Goal: Task Accomplishment & Management: Manage account settings

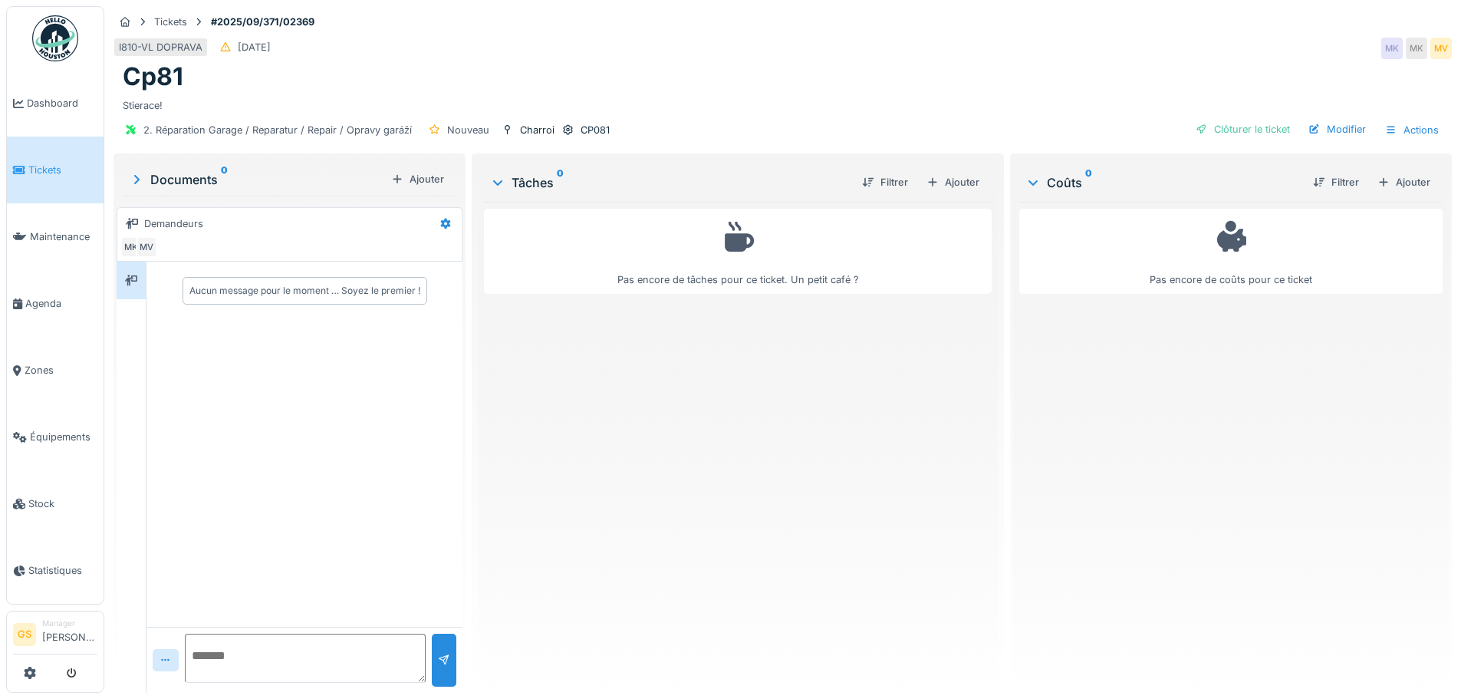
click at [31, 166] on span "Tickets" at bounding box center [62, 170] width 69 height 15
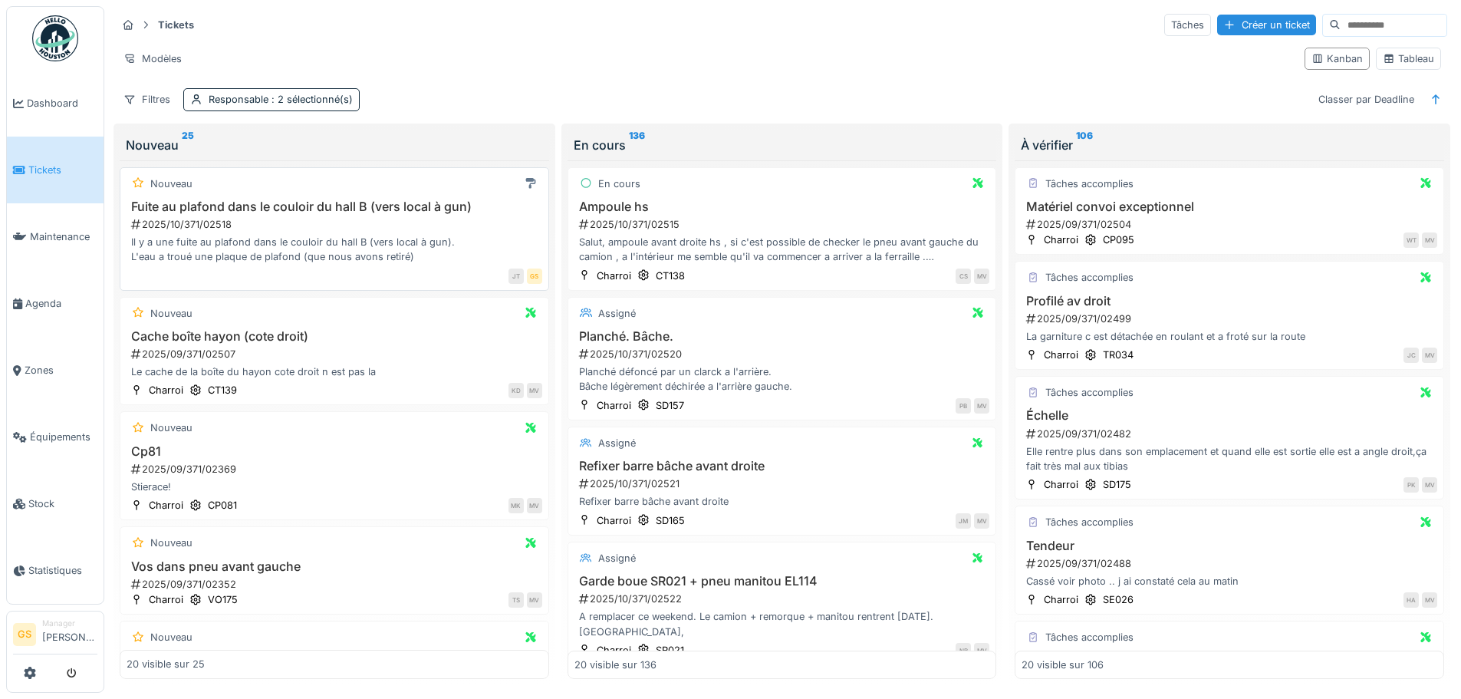
click at [387, 205] on h3 "Fuite au plafond dans le couloir du hall B (vers local à gun)" at bounding box center [335, 206] width 416 height 15
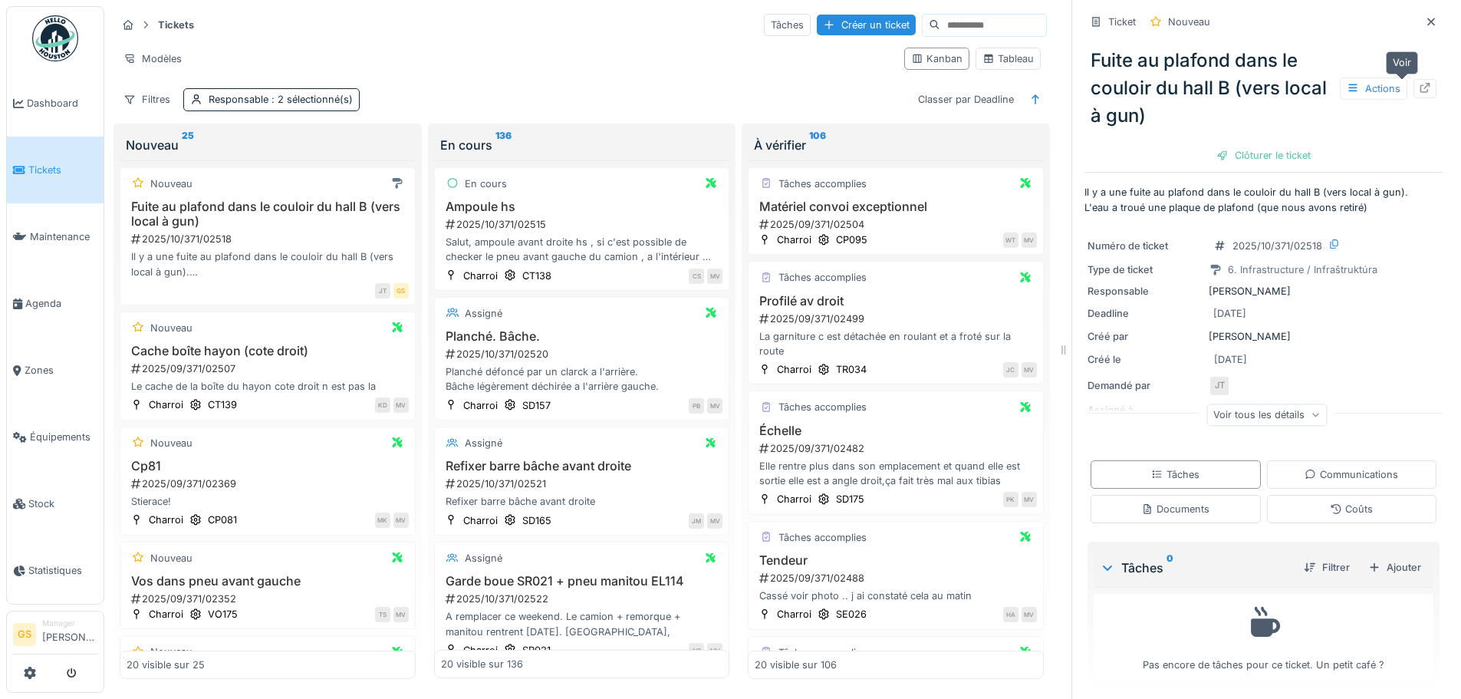
click at [1421, 87] on icon at bounding box center [1426, 88] width 10 height 10
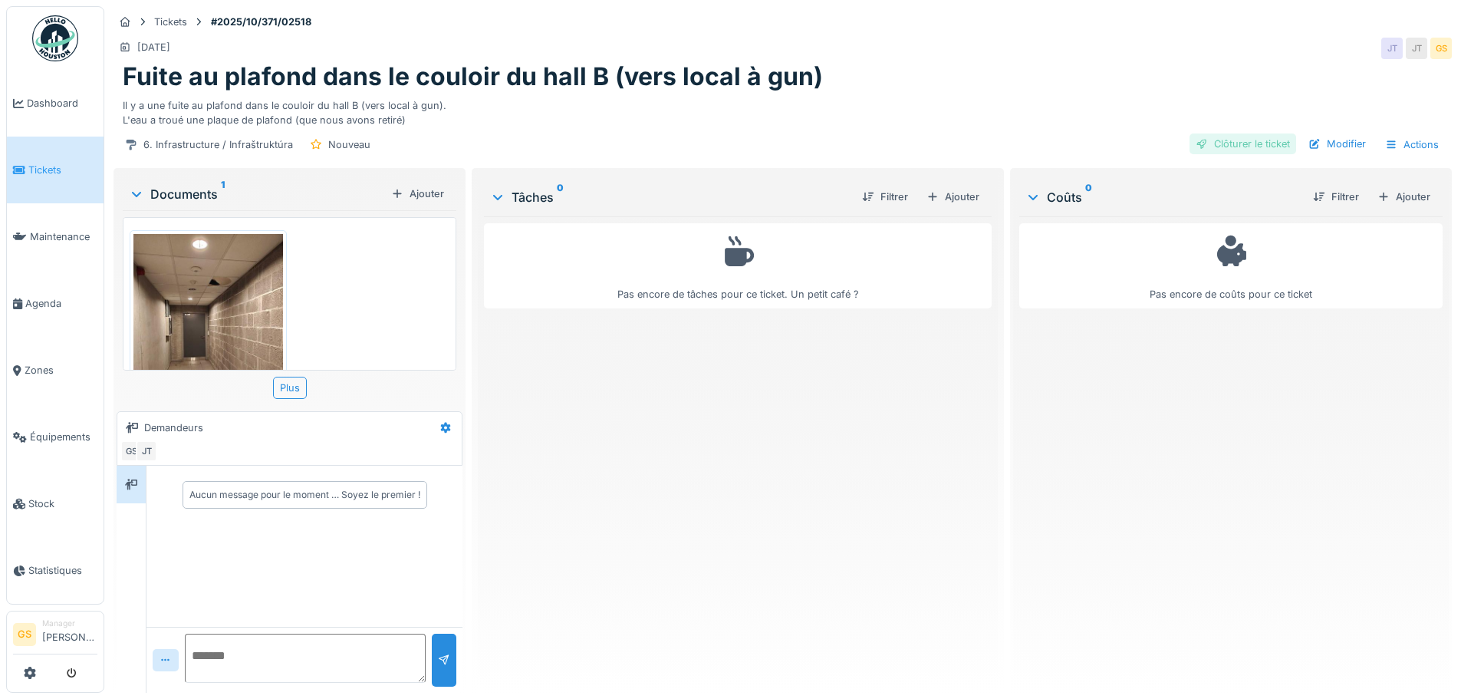
click at [1241, 143] on div "Clôturer le ticket" at bounding box center [1243, 143] width 107 height 21
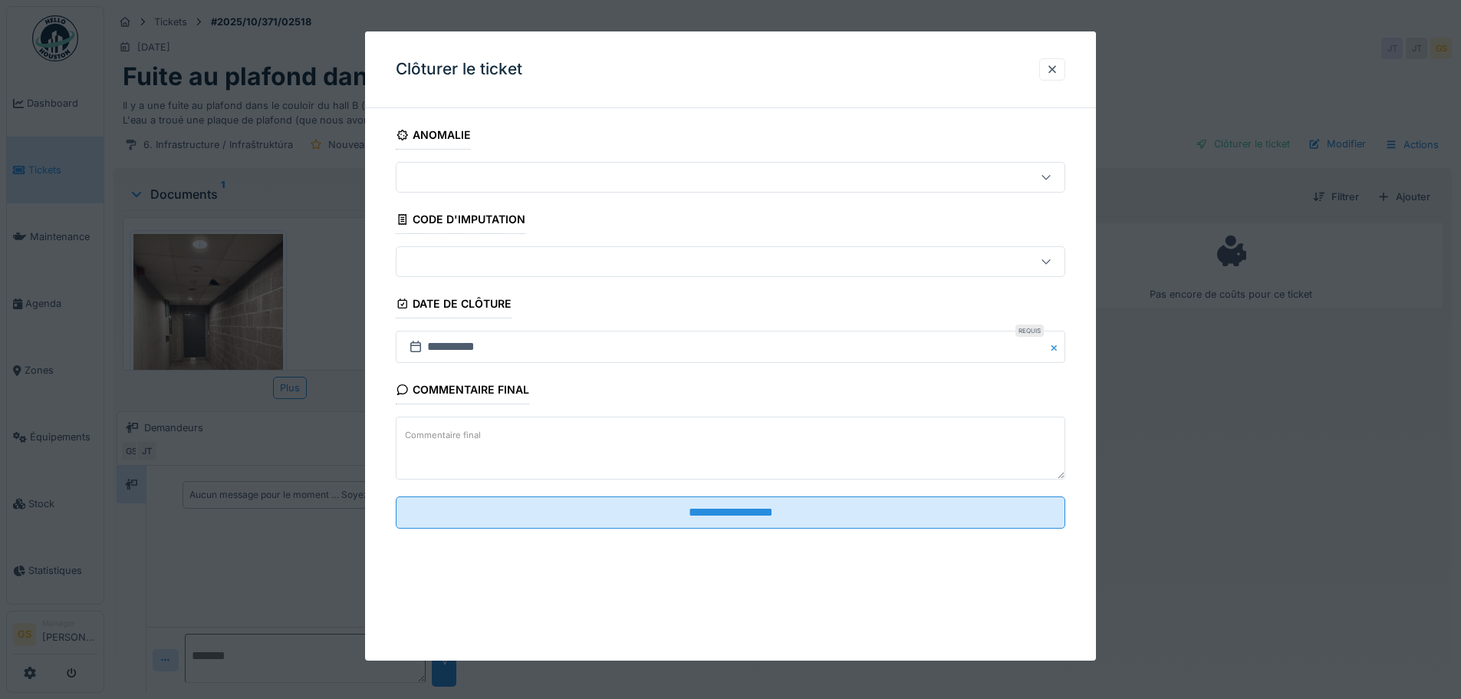
click at [432, 264] on div at bounding box center [692, 261] width 578 height 17
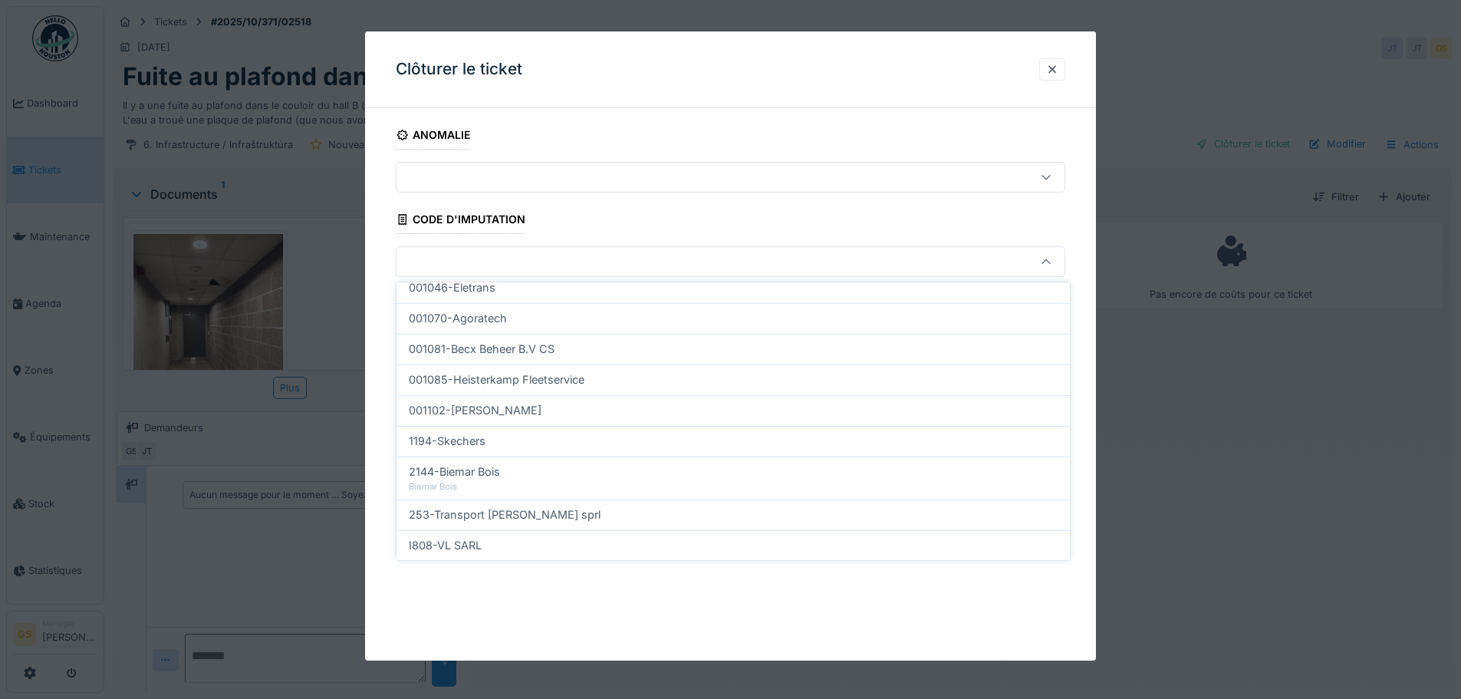
scroll to position [493, 0]
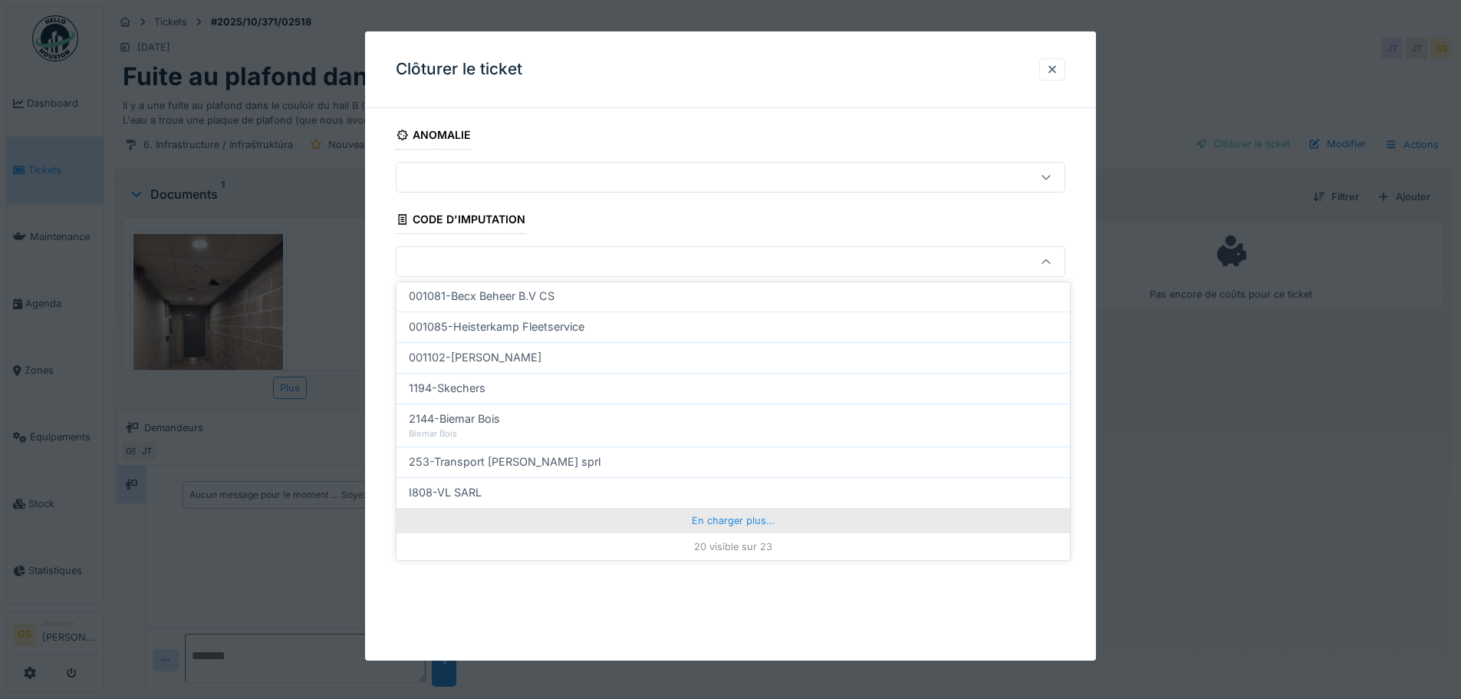
click at [694, 522] on div "En charger plus…" at bounding box center [733, 520] width 673 height 25
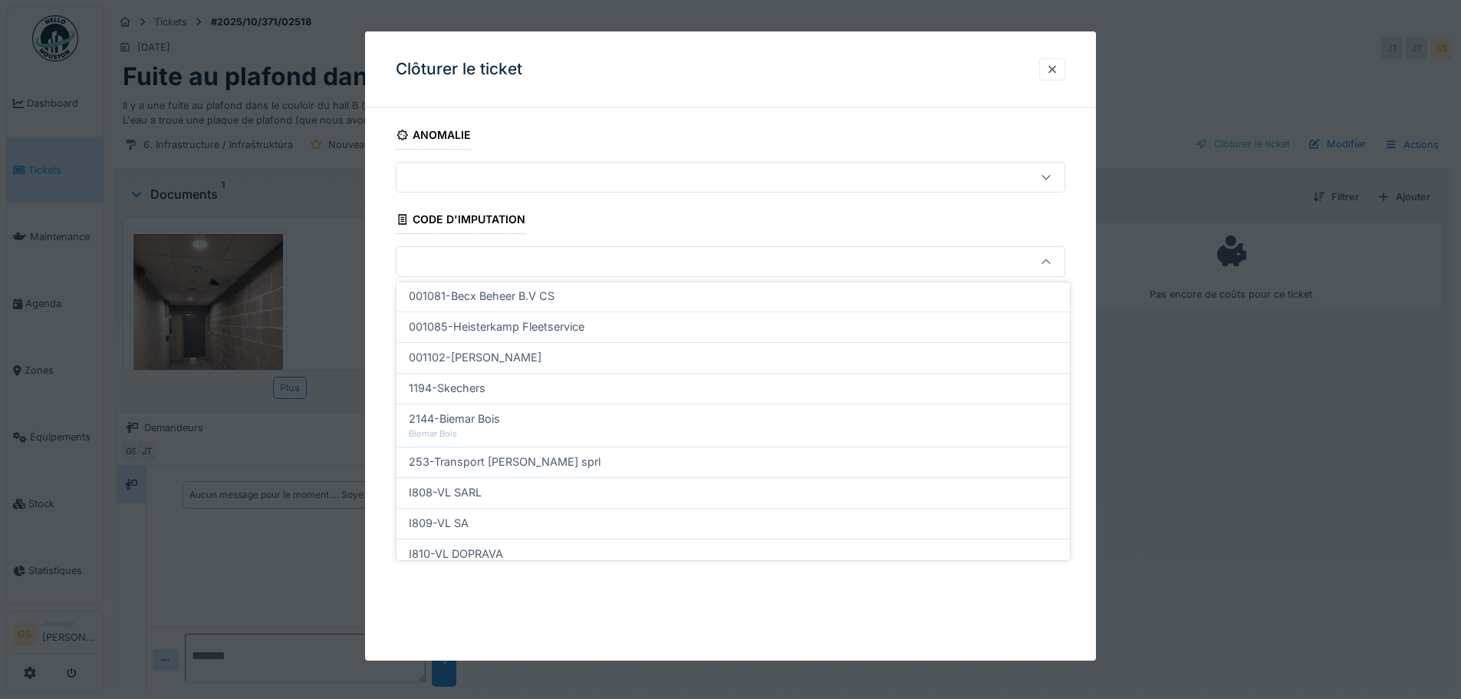
click at [458, 519] on span "I809-VL SA" at bounding box center [439, 523] width 60 height 17
type input "***"
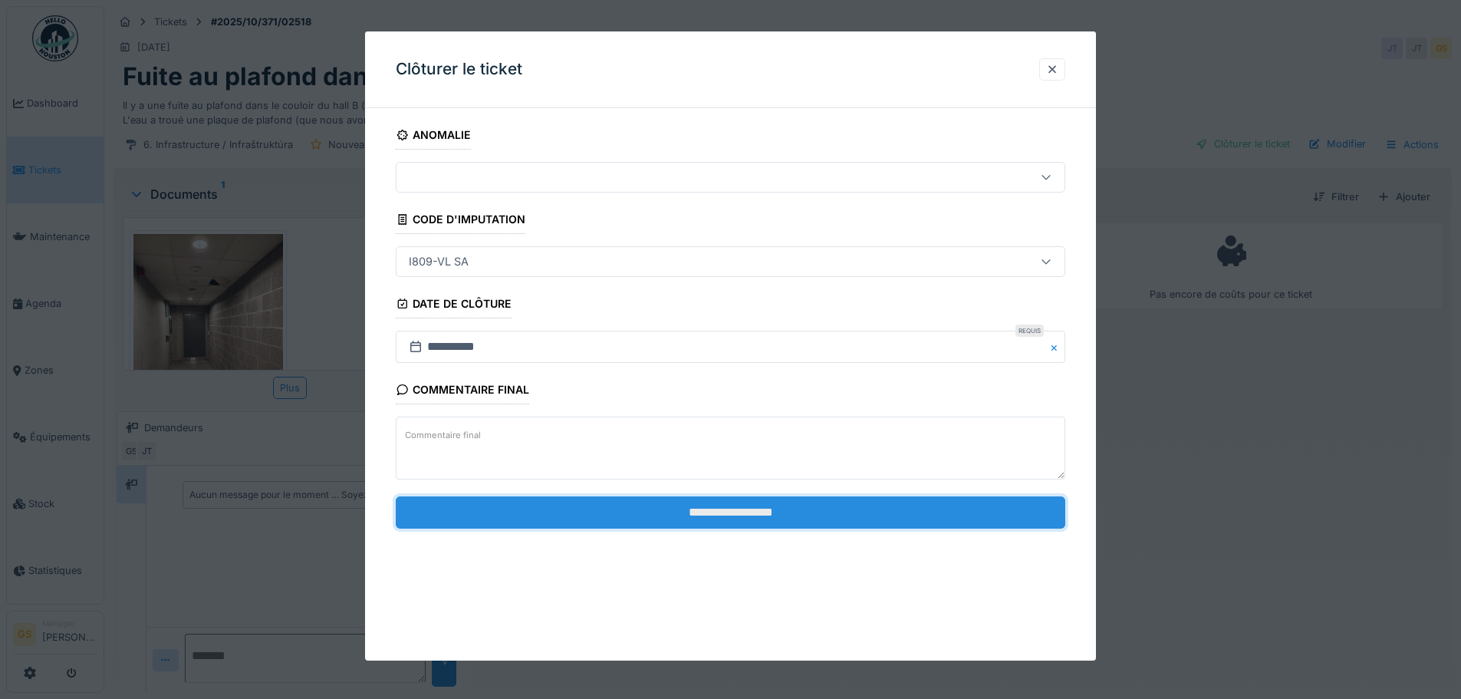
click at [593, 515] on input "**********" at bounding box center [731, 512] width 670 height 32
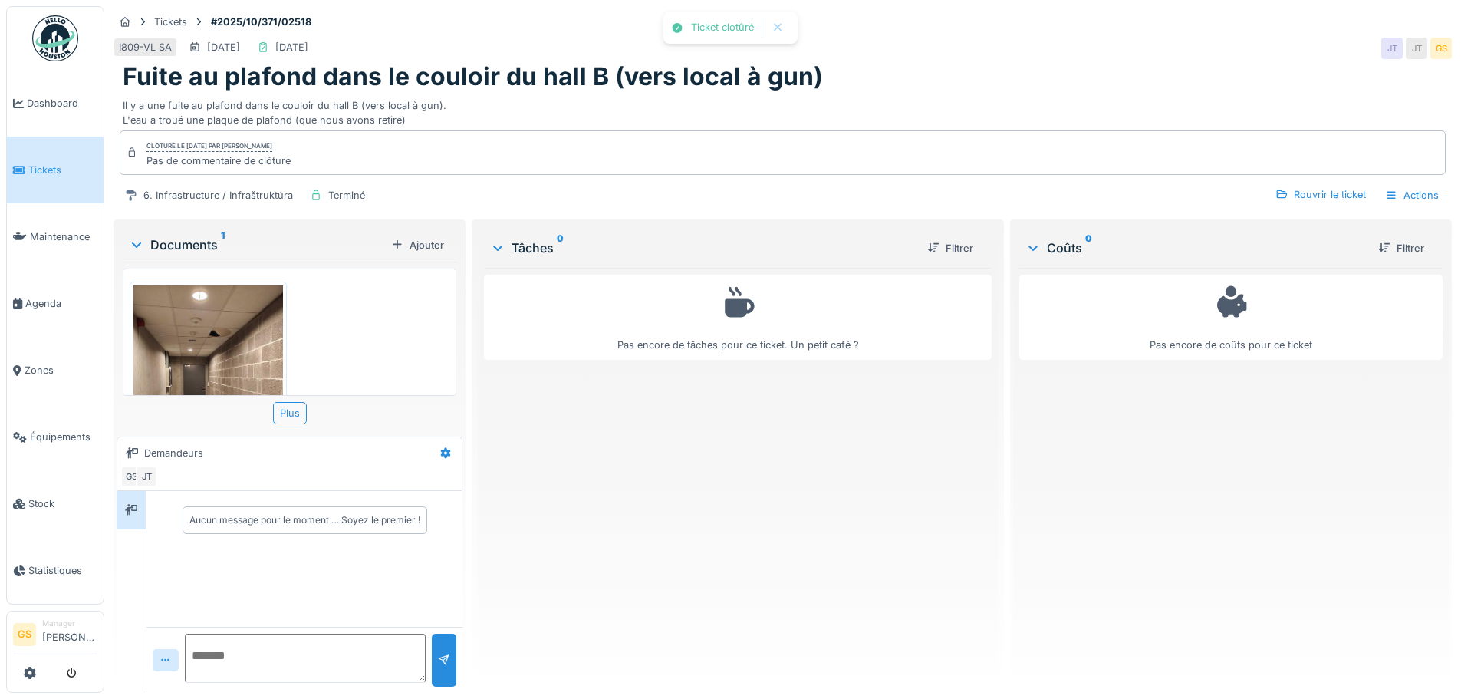
click at [28, 167] on span "Tickets" at bounding box center [62, 170] width 69 height 15
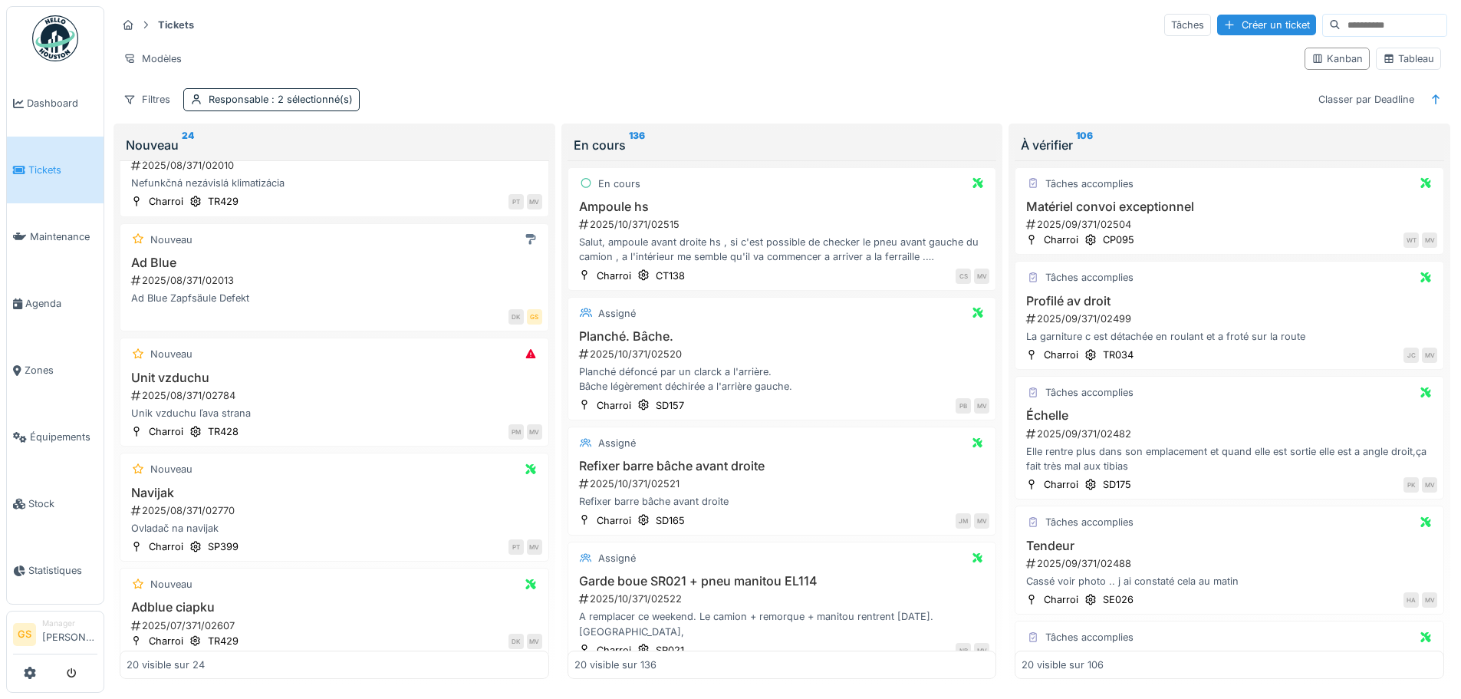
scroll to position [1304, 0]
click at [28, 298] on span "Agenda" at bounding box center [61, 303] width 72 height 15
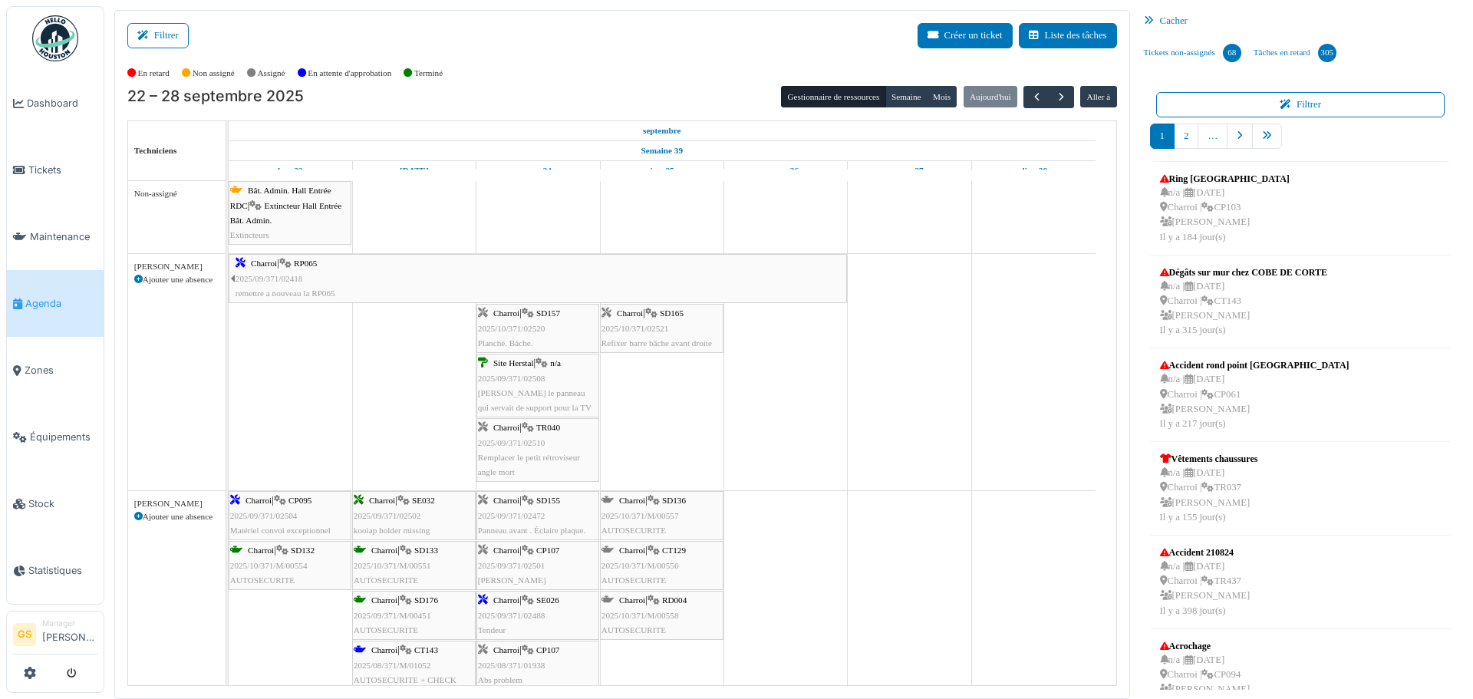
click at [270, 513] on span "2025/09/371/02504" at bounding box center [263, 515] width 67 height 9
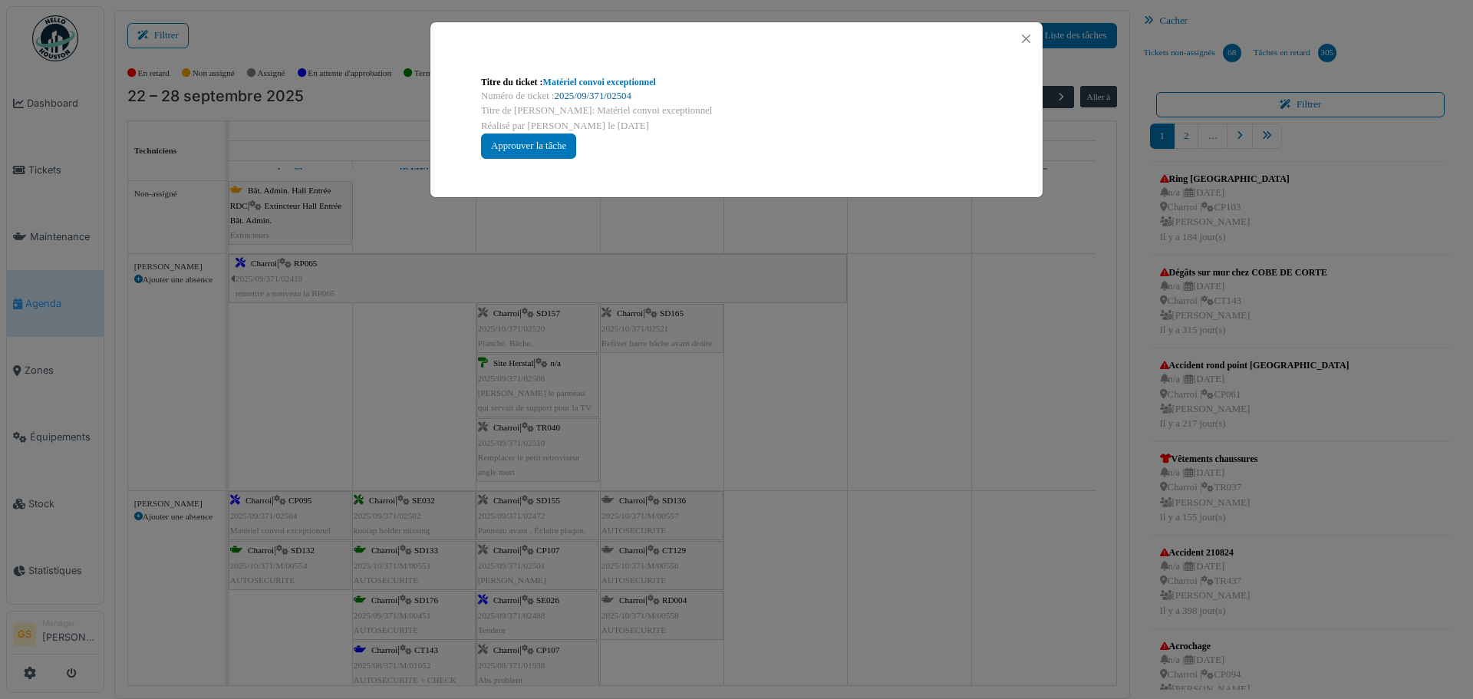
click at [614, 96] on link "2025/09/371/02504" at bounding box center [593, 96] width 77 height 11
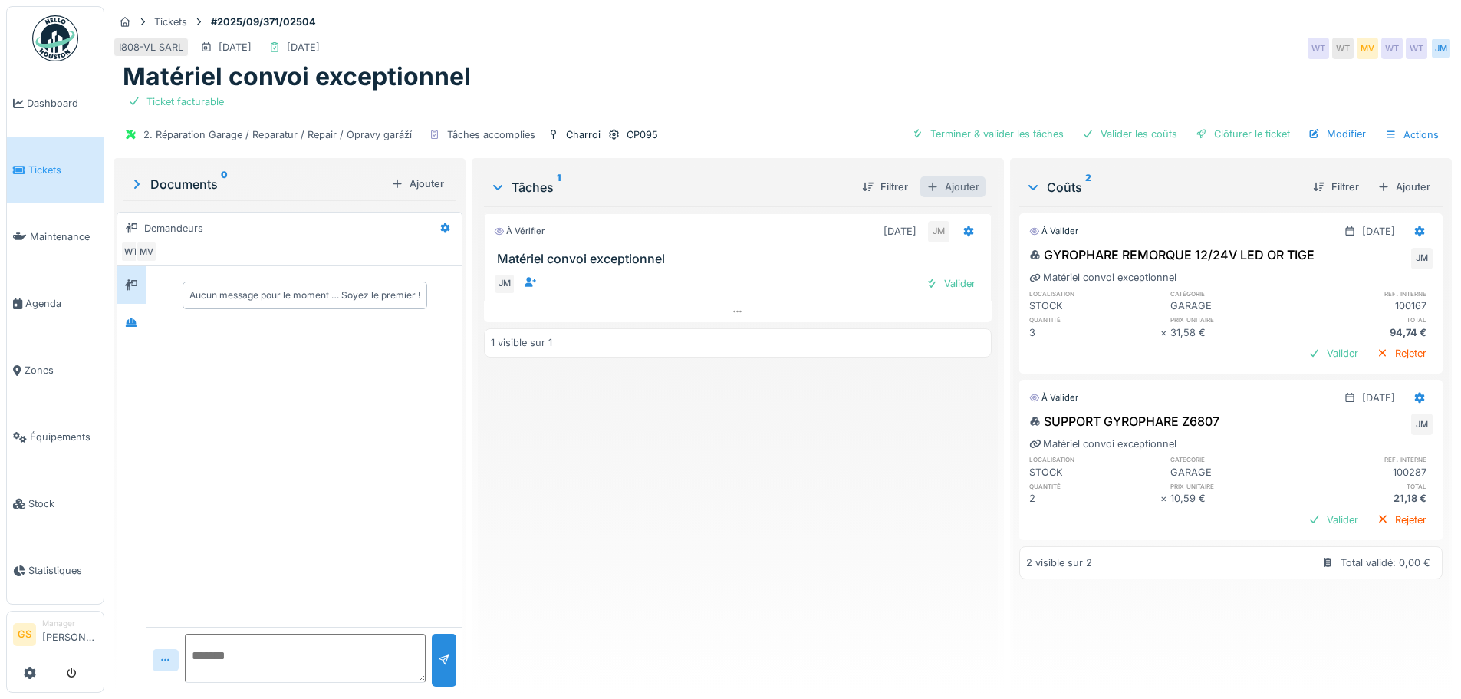
click at [956, 183] on div "Ajouter" at bounding box center [952, 186] width 65 height 21
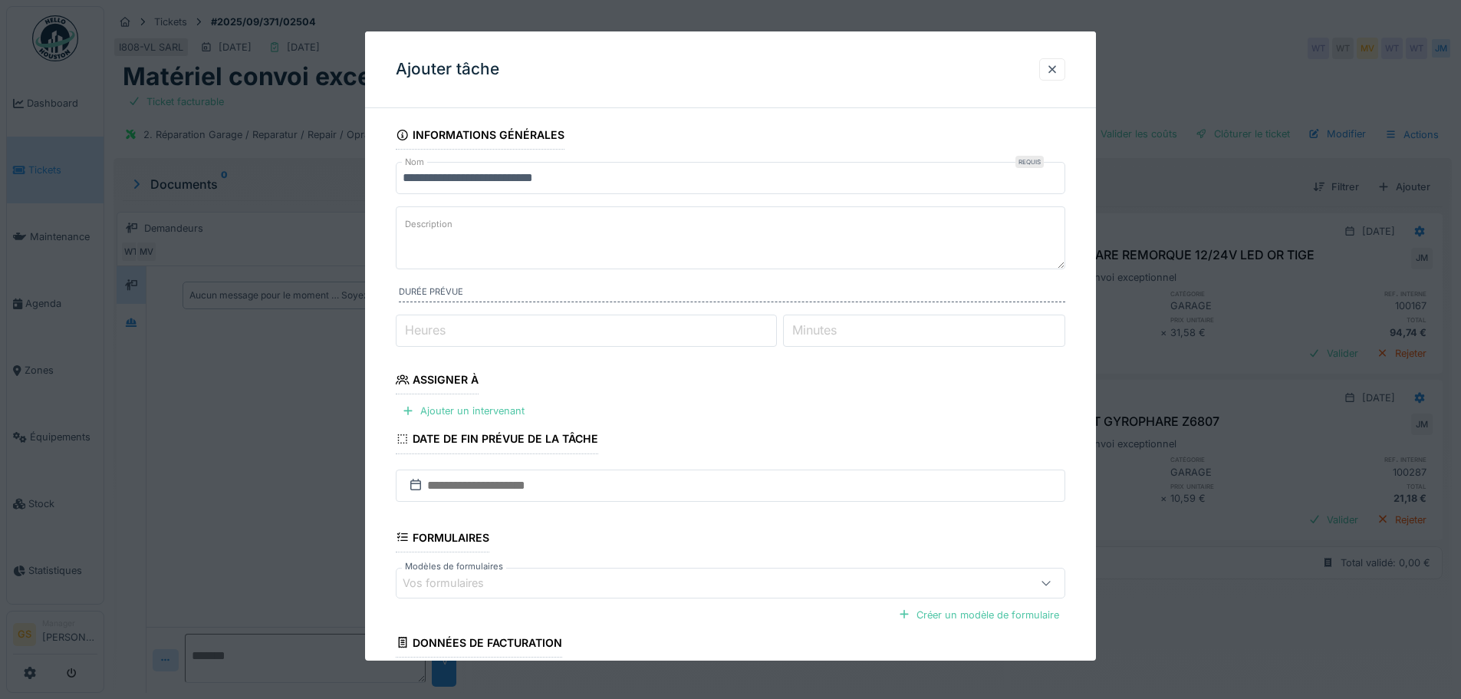
click at [436, 324] on label "Heures" at bounding box center [425, 330] width 47 height 18
click at [436, 324] on input "Heures" at bounding box center [586, 330] width 381 height 32
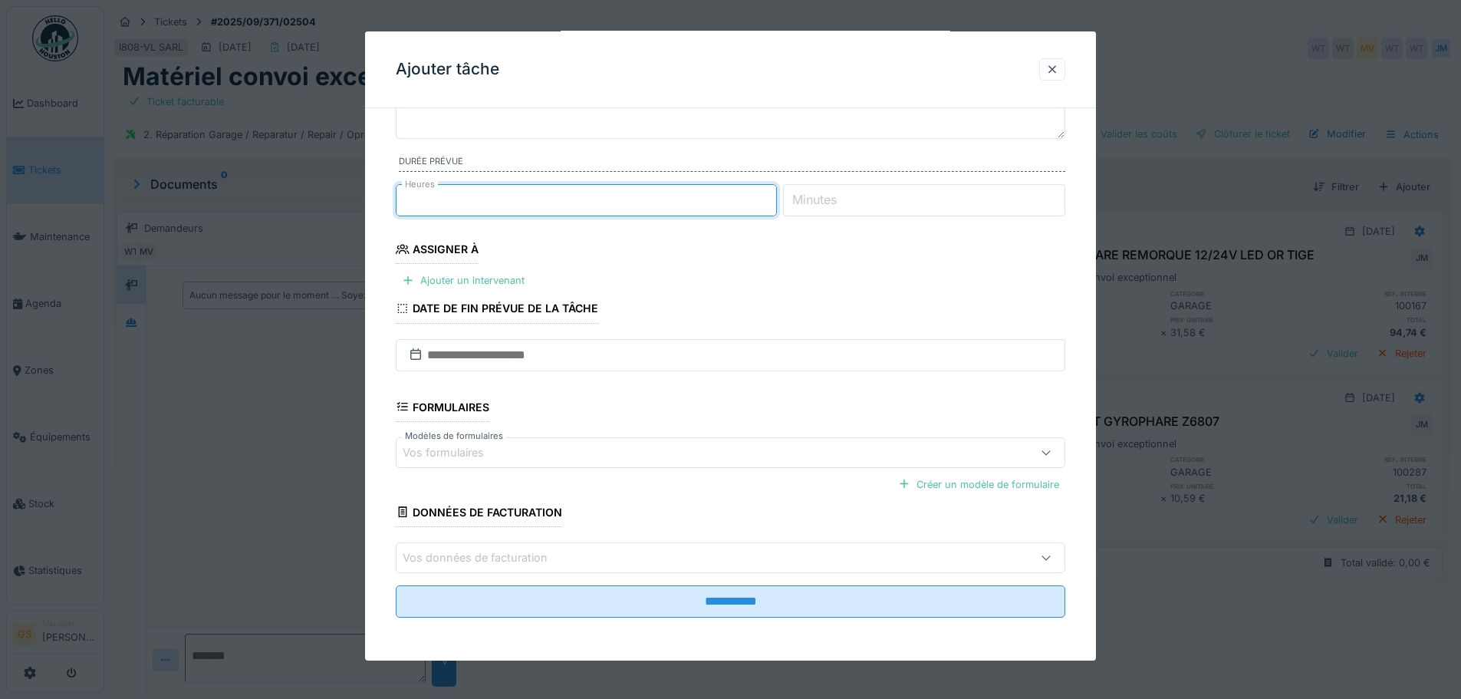
scroll to position [12, 0]
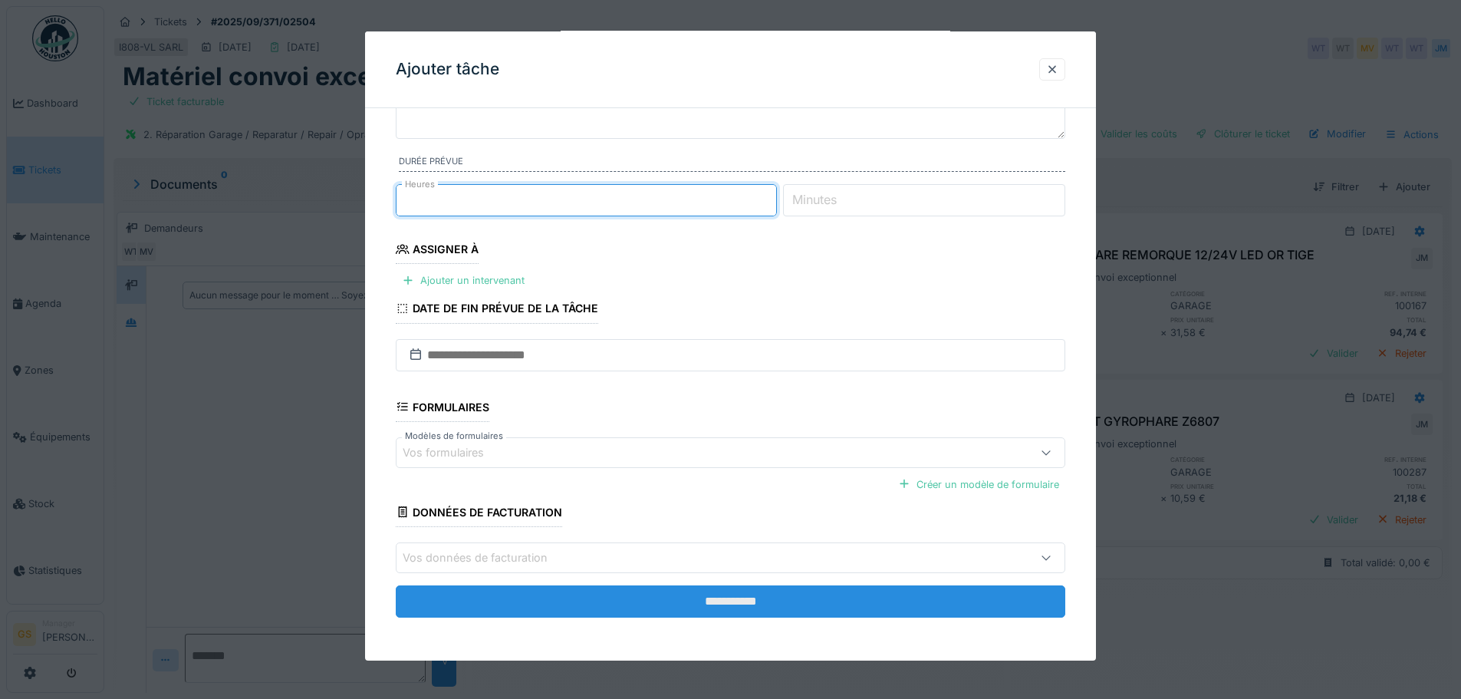
type input "*"
click at [679, 601] on input "**********" at bounding box center [731, 601] width 670 height 32
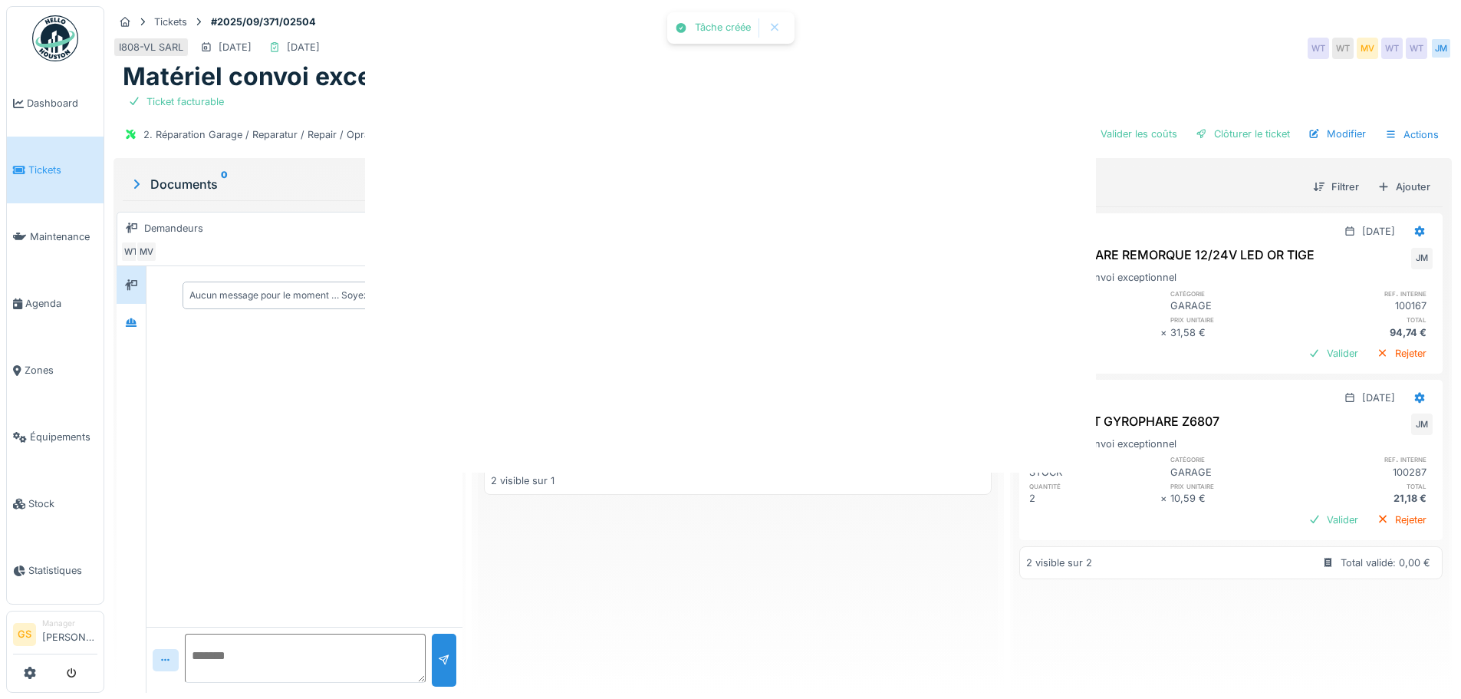
scroll to position [0, 0]
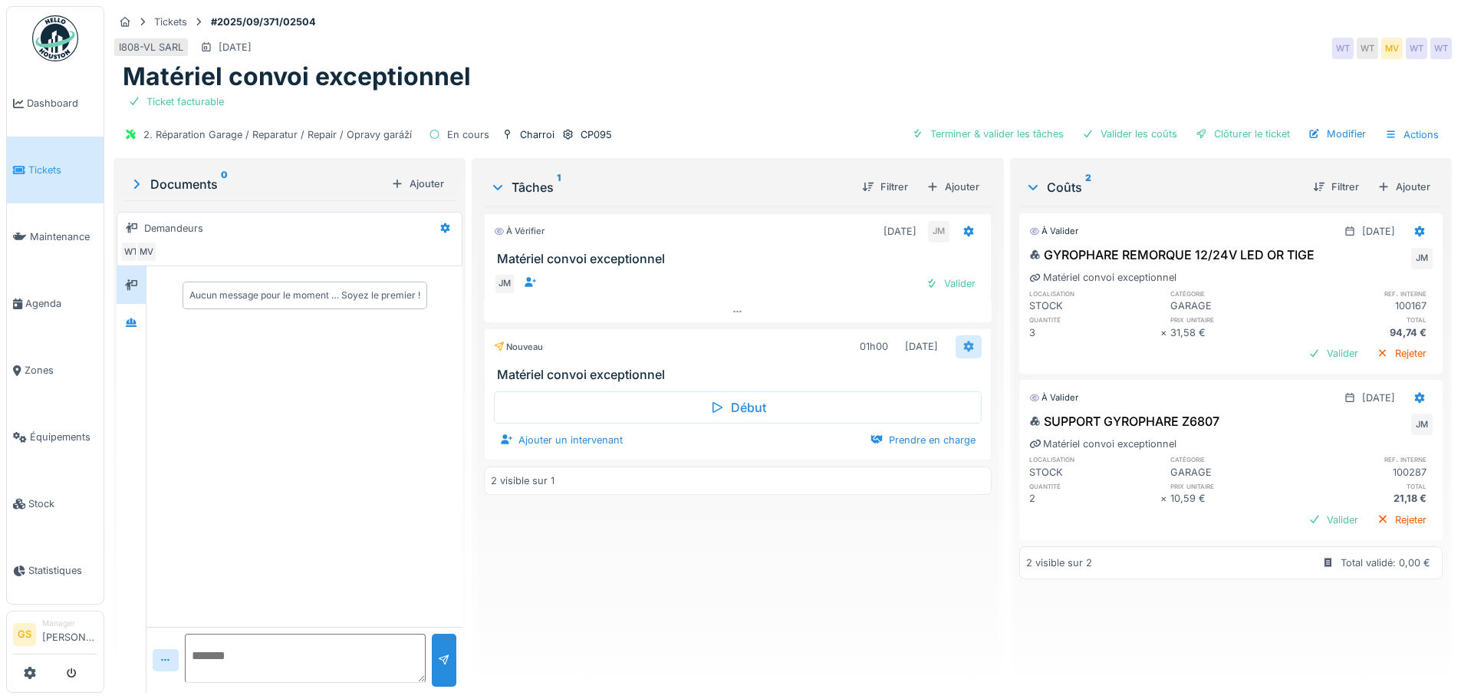
click at [963, 341] on icon at bounding box center [968, 346] width 10 height 11
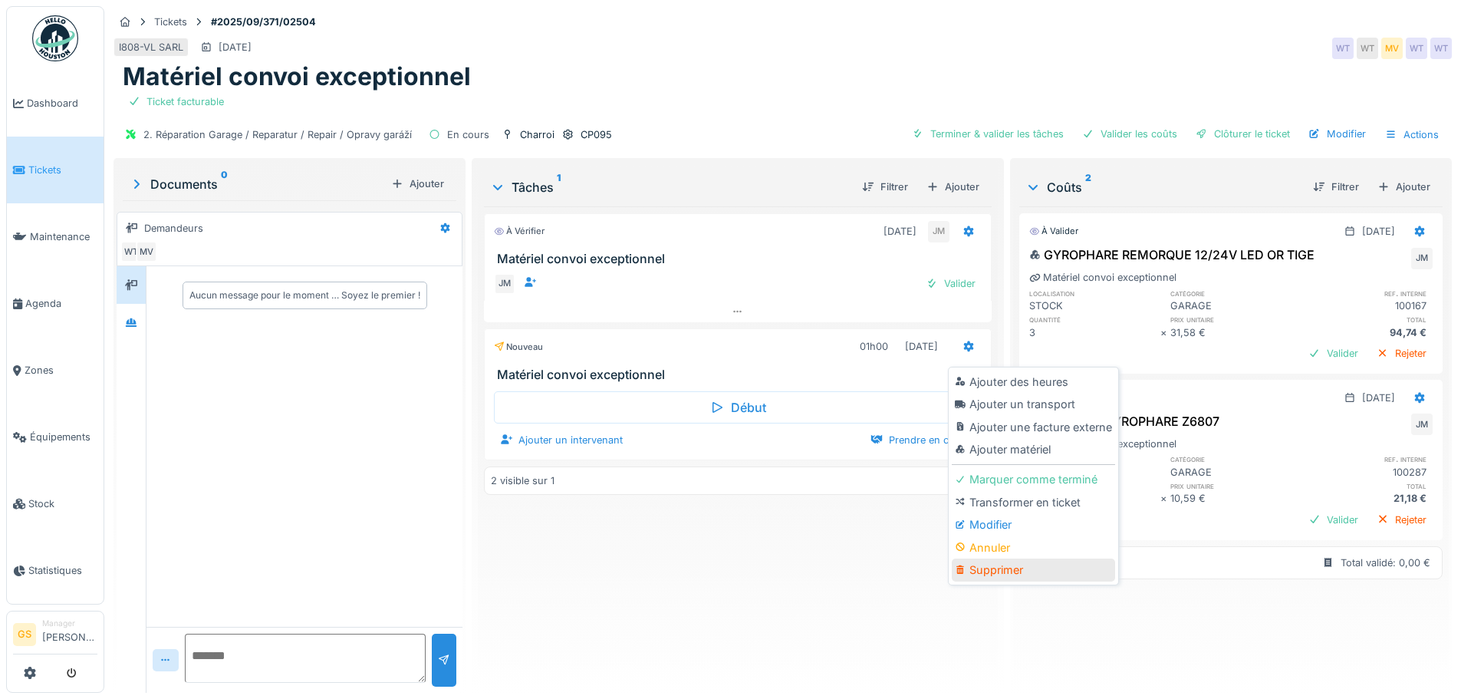
click at [991, 558] on div "Supprimer" at bounding box center [1033, 569] width 163 height 23
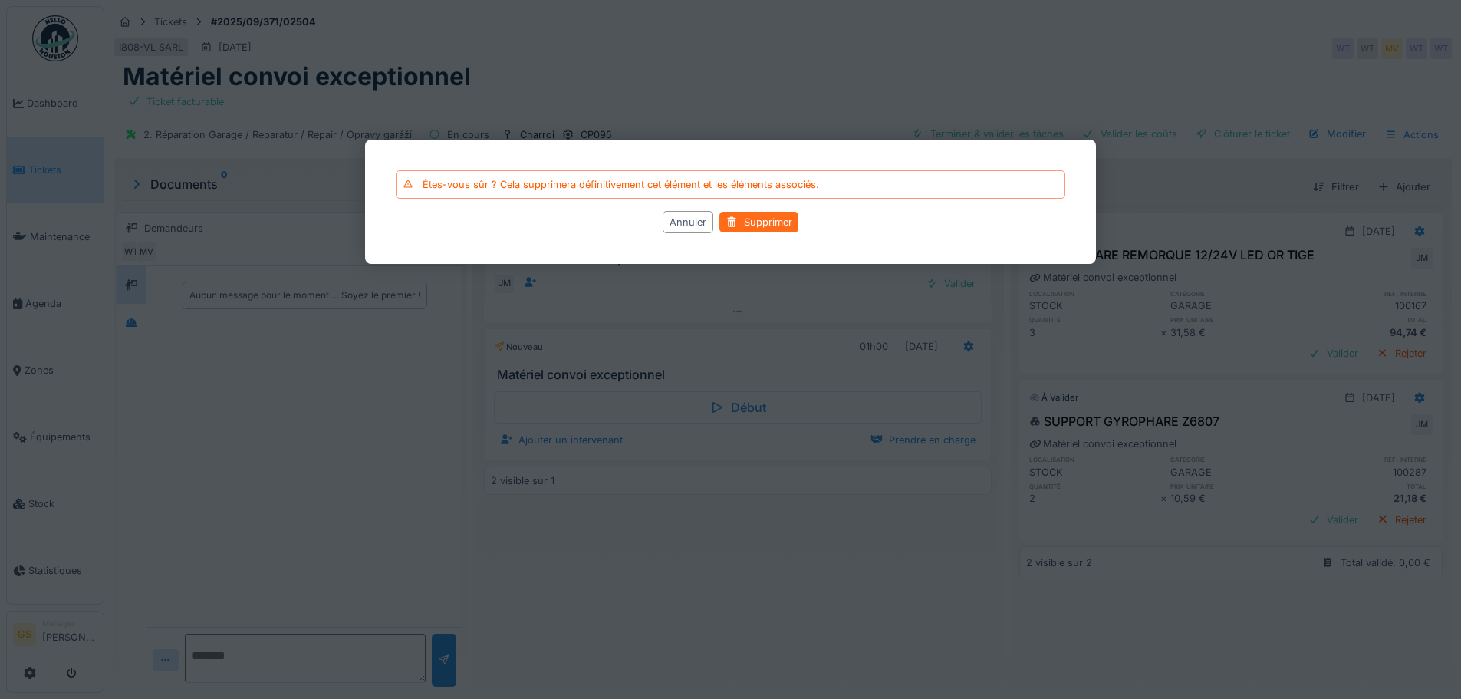
click at [755, 220] on div "Supprimer" at bounding box center [758, 222] width 79 height 21
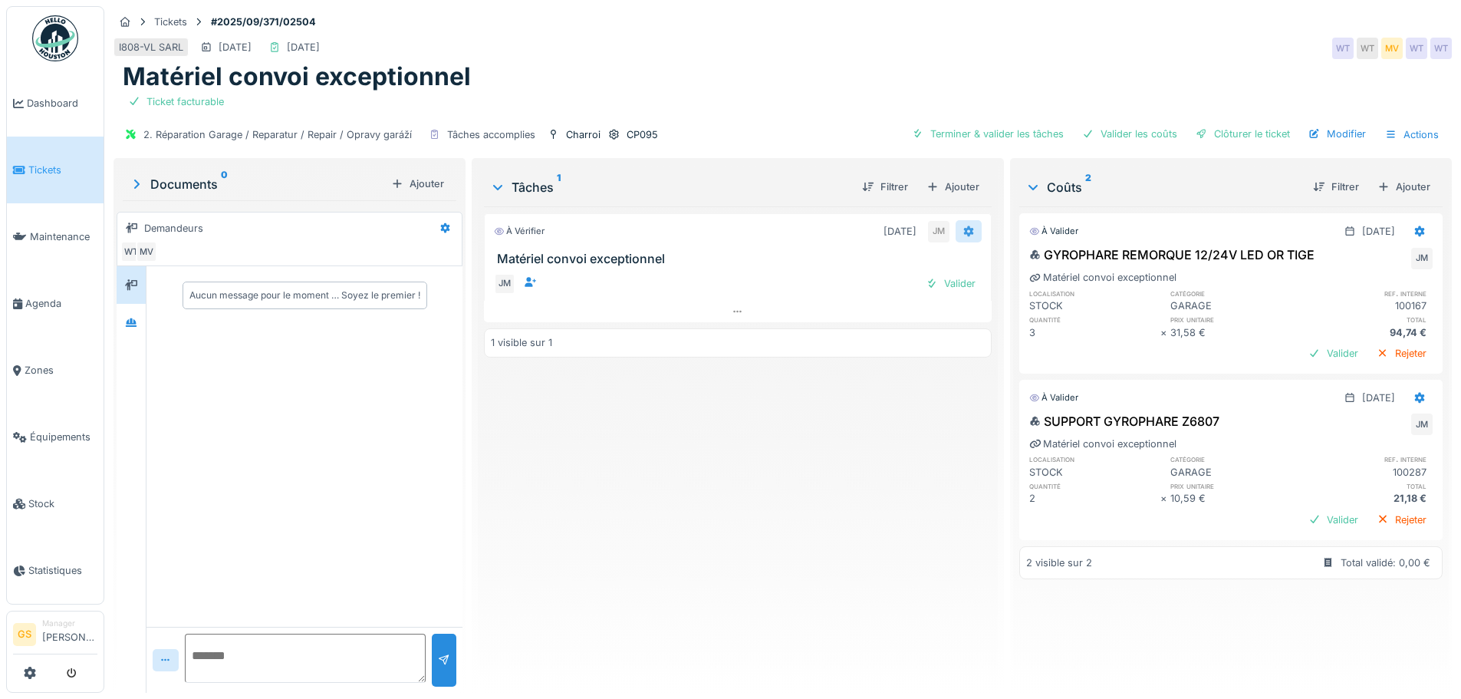
click at [963, 226] on icon at bounding box center [969, 231] width 12 height 10
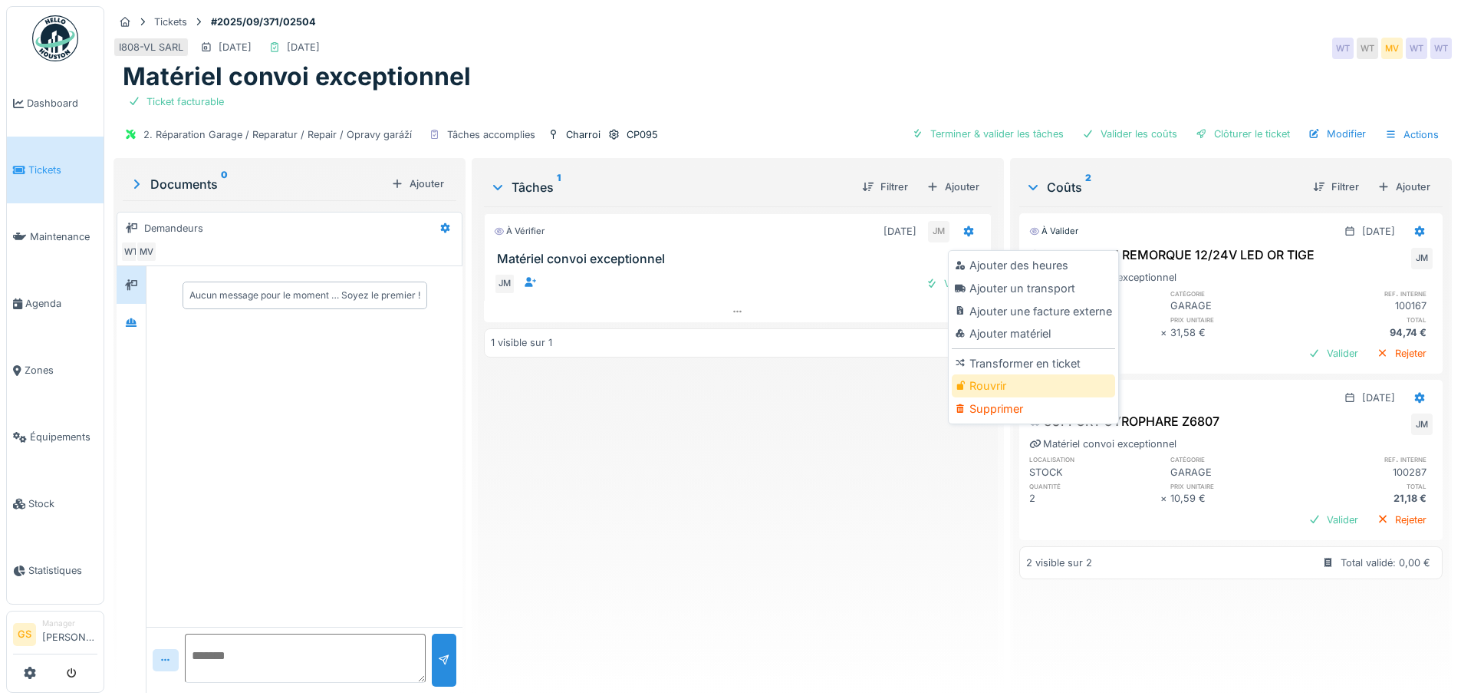
click at [974, 377] on div "Rouvrir" at bounding box center [1033, 385] width 163 height 23
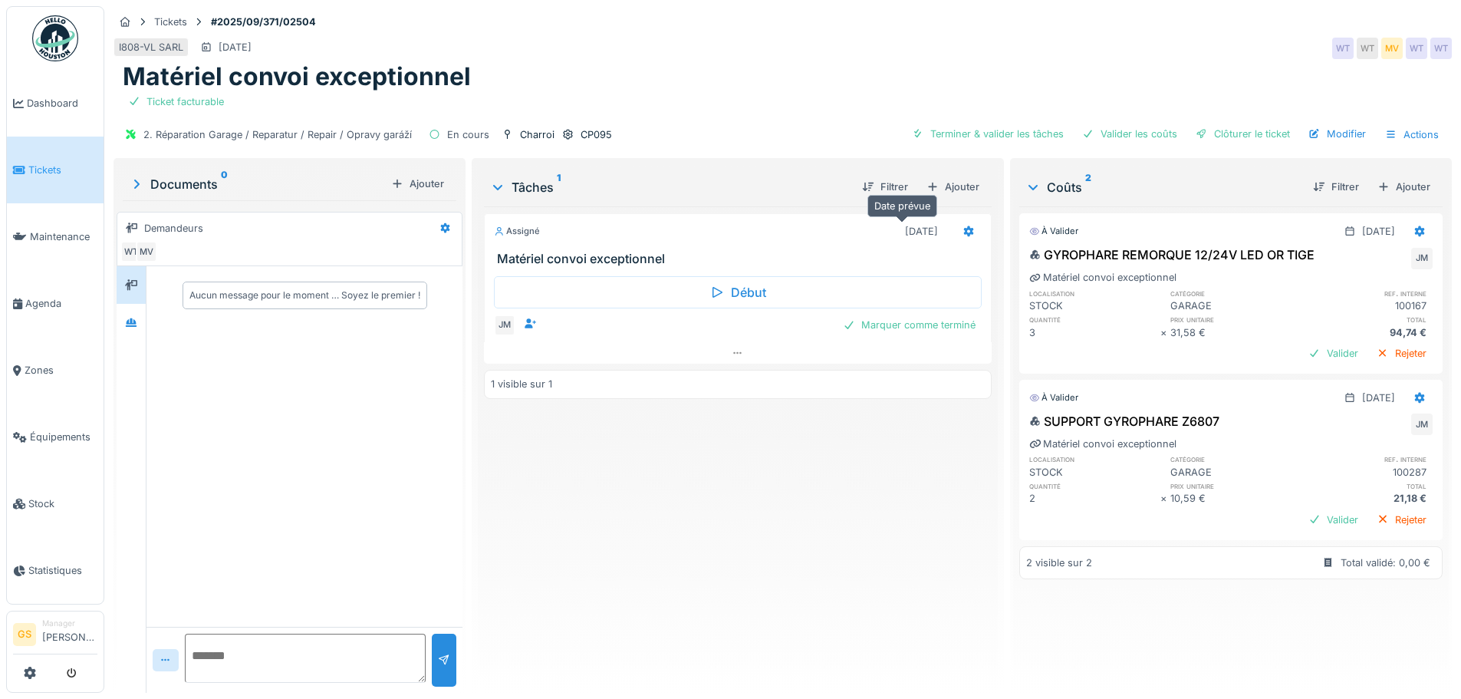
click at [905, 224] on div "22/09/2025" at bounding box center [921, 231] width 33 height 15
click at [963, 226] on icon at bounding box center [969, 231] width 12 height 10
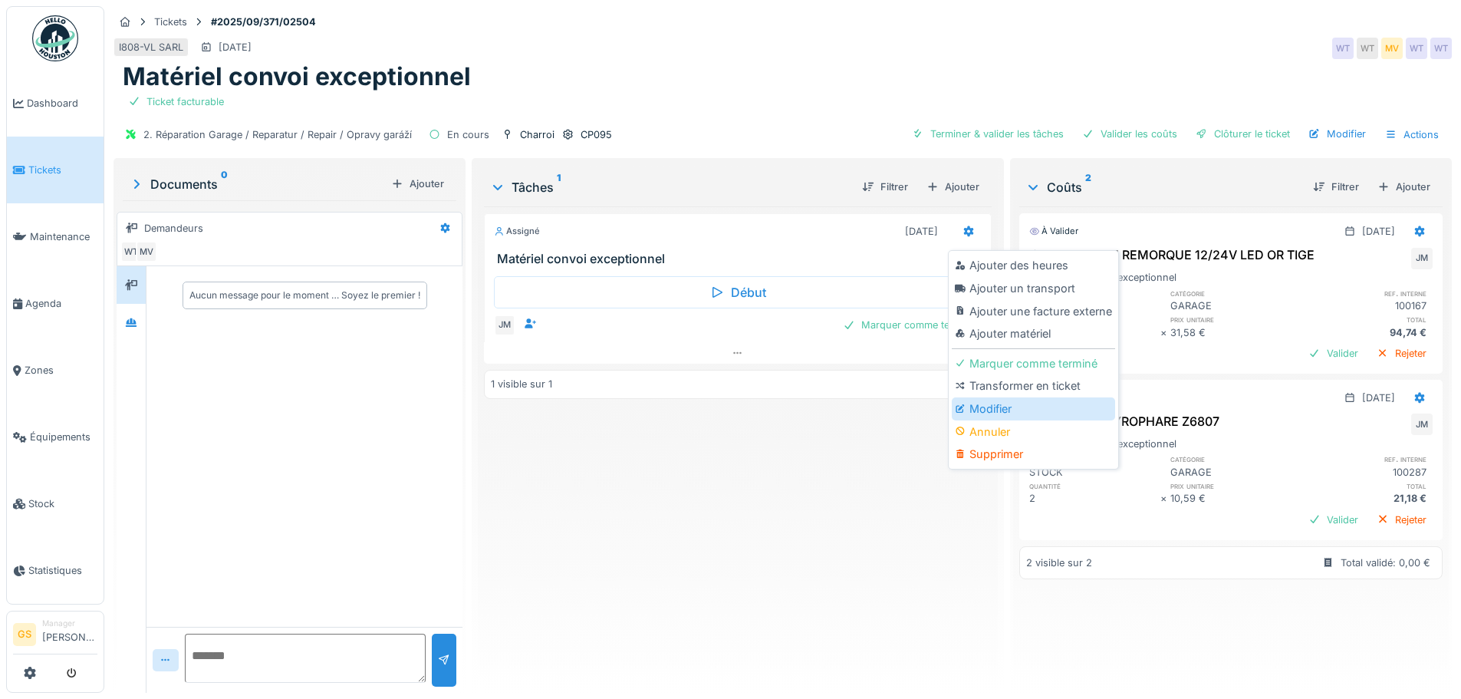
click at [970, 397] on div "Modifier" at bounding box center [1033, 408] width 163 height 23
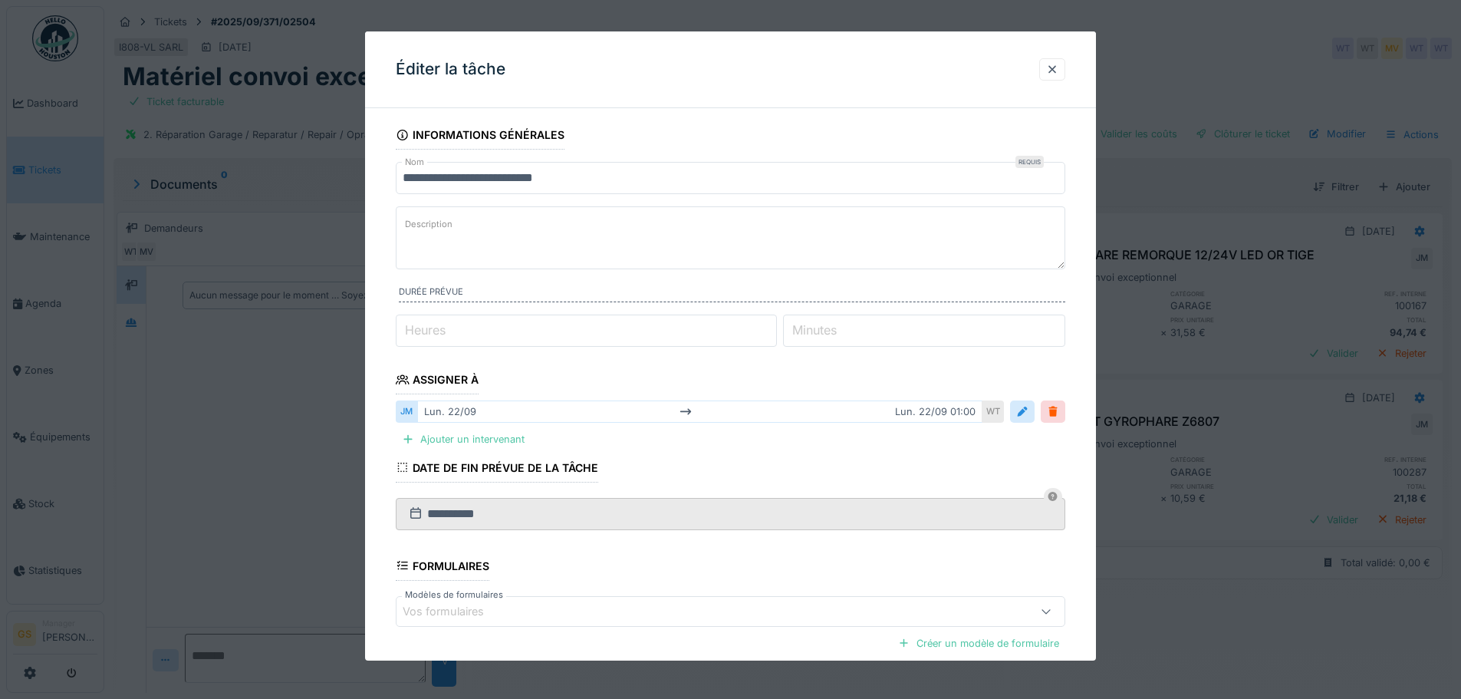
click at [433, 328] on label "Heures" at bounding box center [425, 330] width 47 height 18
click at [433, 328] on input "*" at bounding box center [586, 330] width 381 height 32
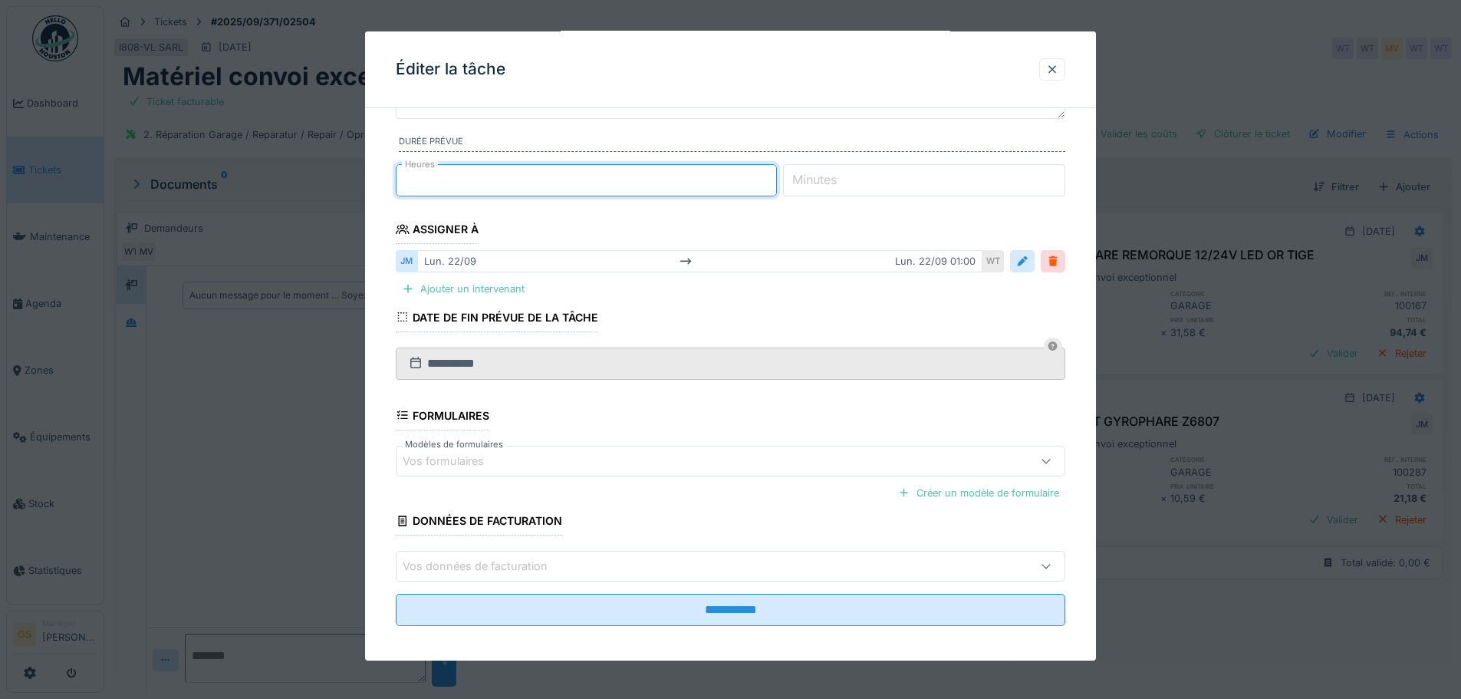
scroll to position [159, 0]
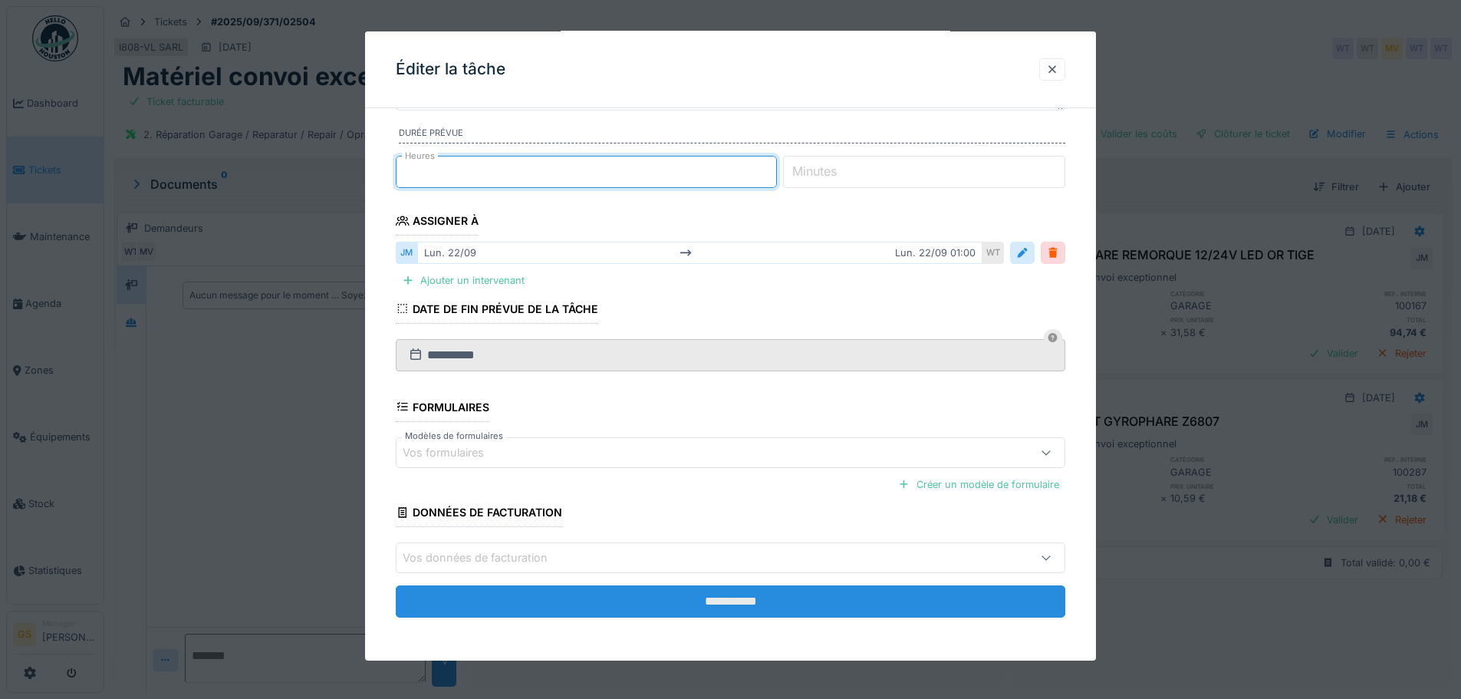
type input "*"
click at [649, 604] on input "**********" at bounding box center [731, 601] width 670 height 32
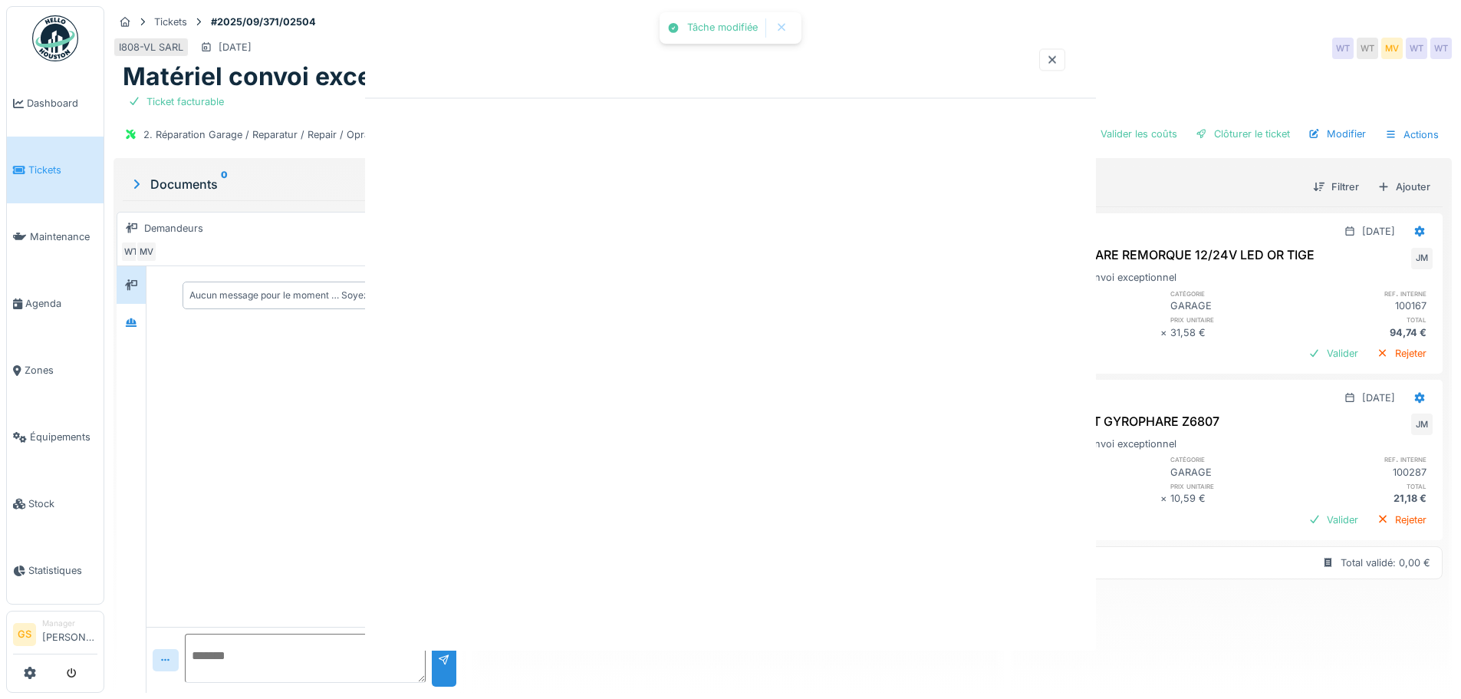
scroll to position [0, 0]
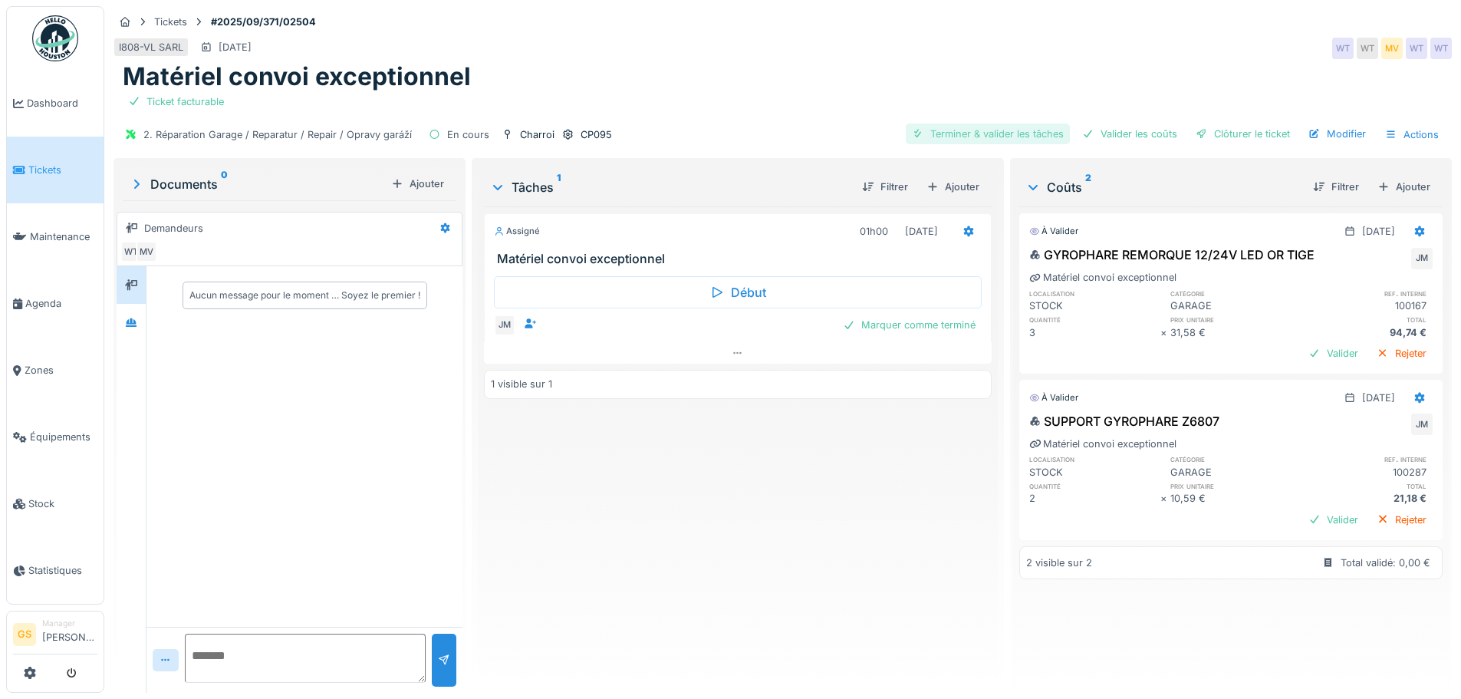
click at [986, 127] on div "Terminer & valider les tâches" at bounding box center [988, 133] width 164 height 21
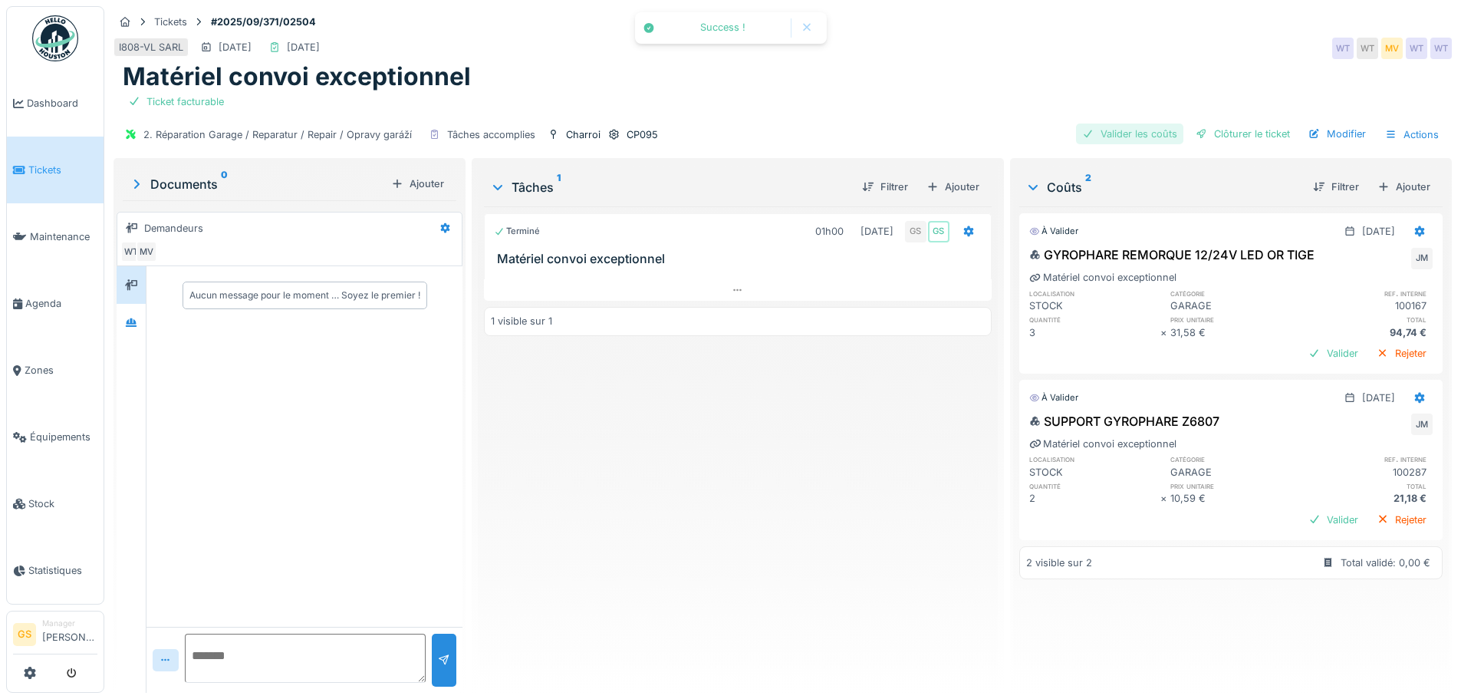
click at [1106, 123] on div "Valider les coûts" at bounding box center [1129, 133] width 107 height 21
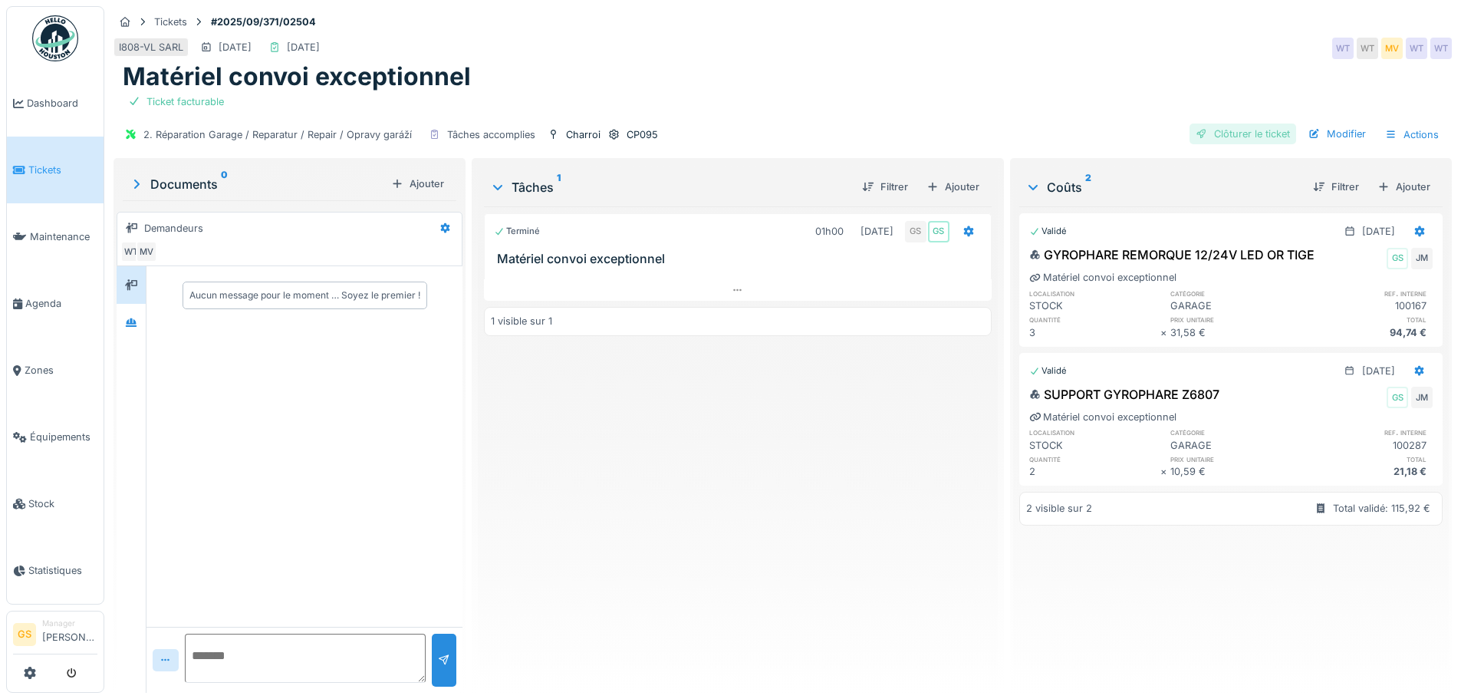
click at [1207, 123] on div "Clôturer le ticket" at bounding box center [1243, 133] width 107 height 21
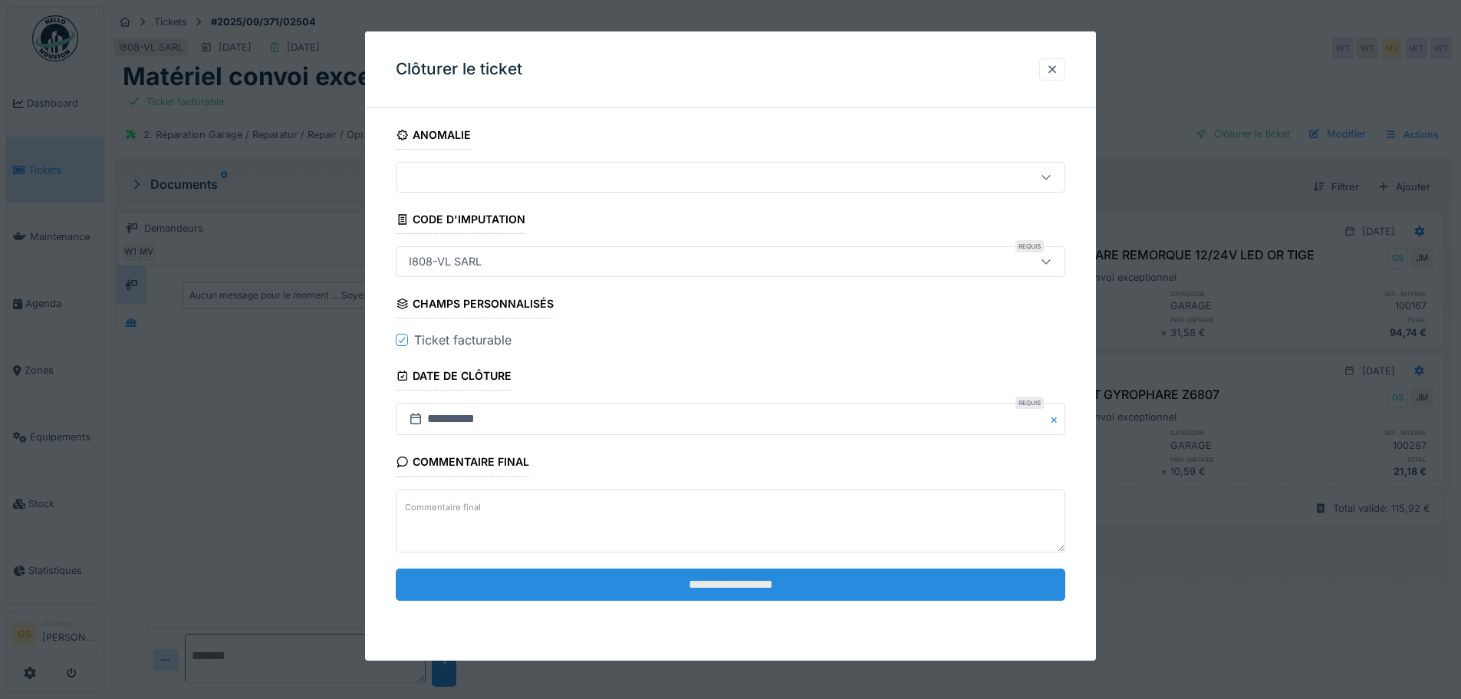
click at [650, 585] on input "**********" at bounding box center [731, 584] width 670 height 32
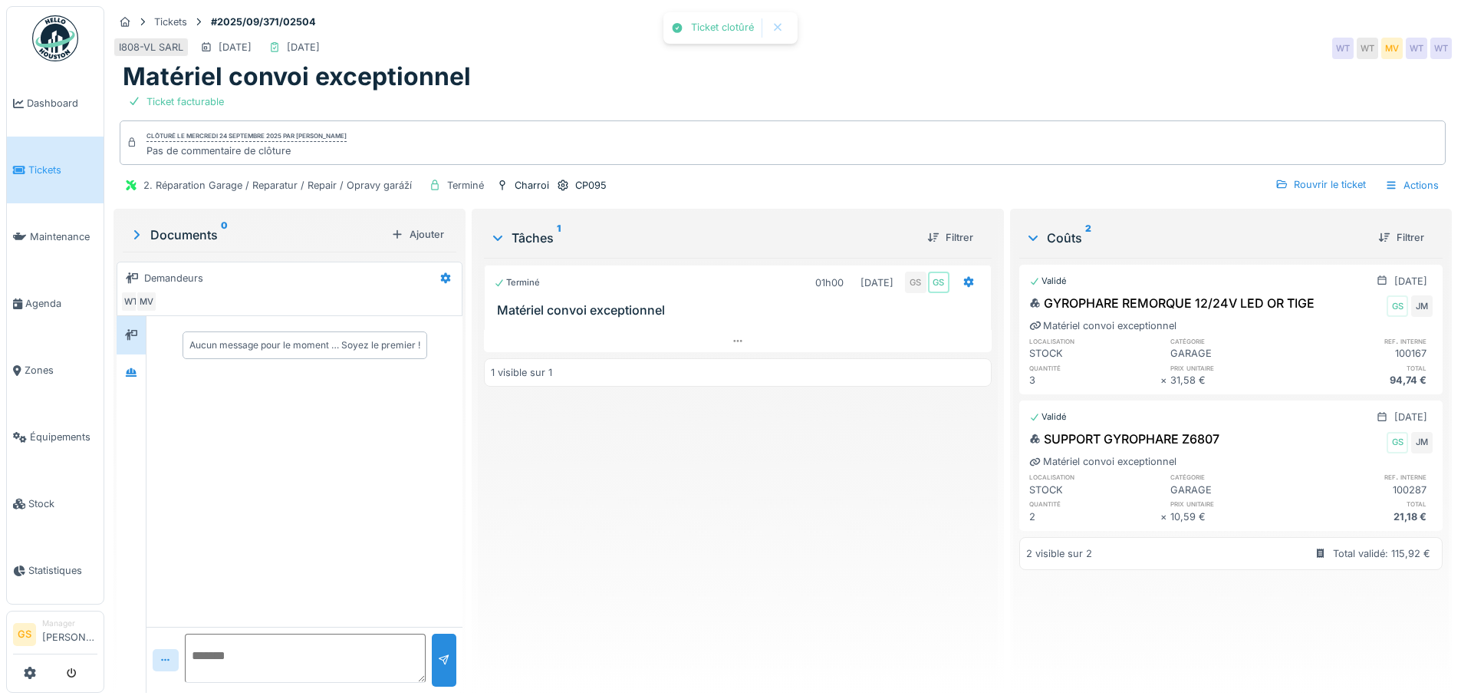
click at [36, 170] on span "Tickets" at bounding box center [62, 170] width 69 height 15
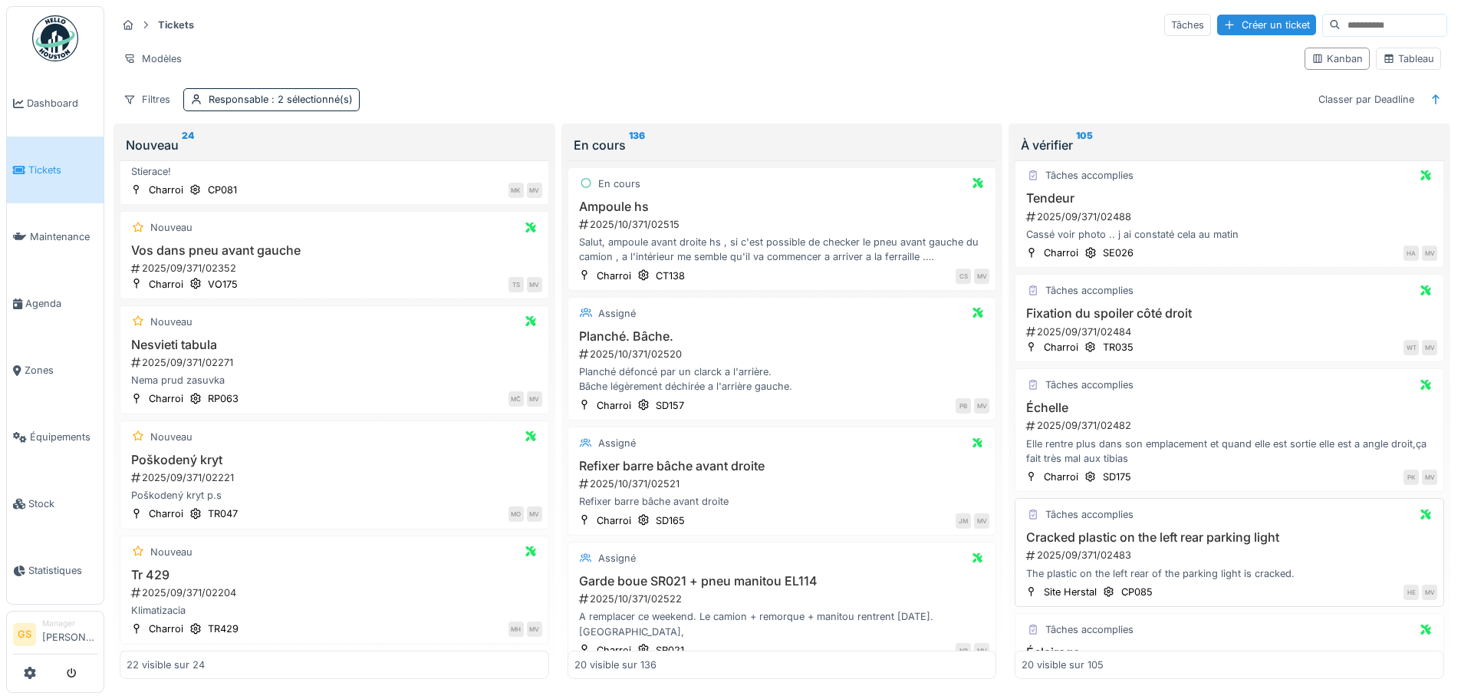
scroll to position [230, 0]
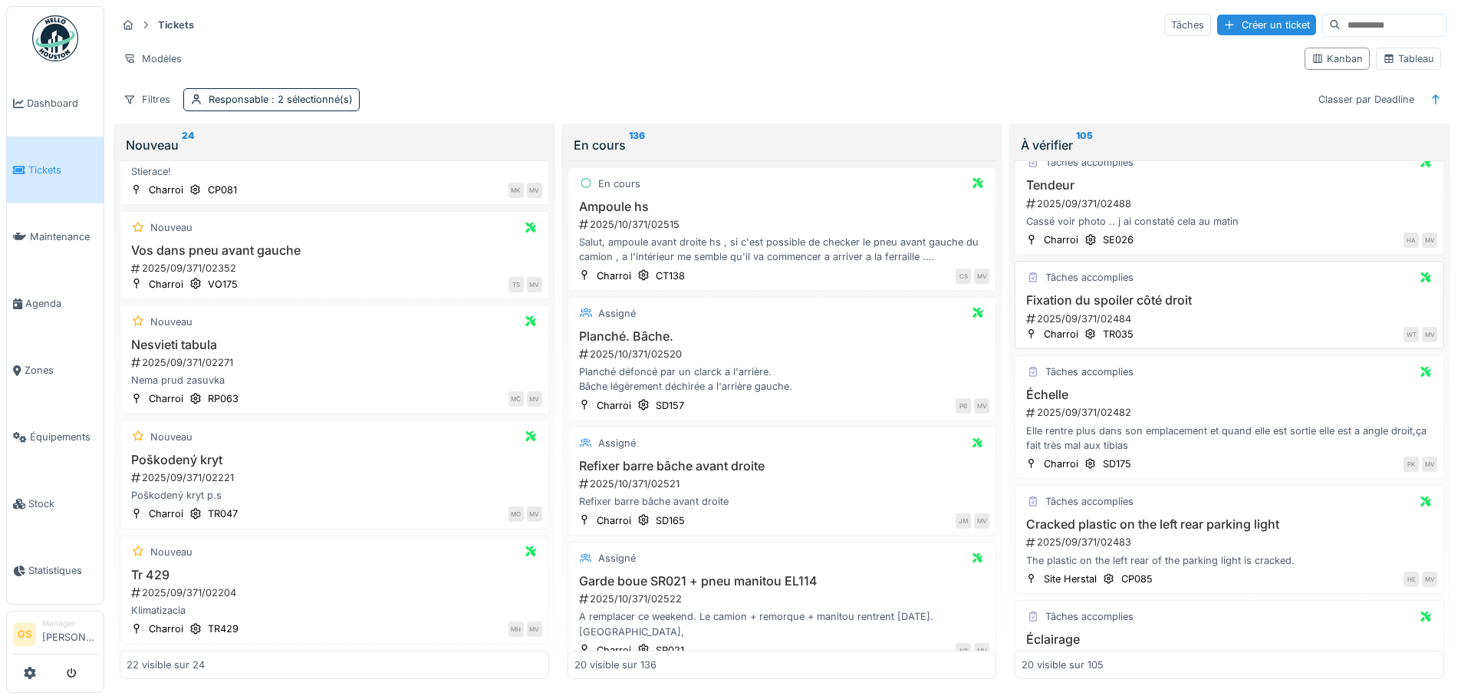
click at [1079, 314] on div "2025/09/371/02484" at bounding box center [1231, 318] width 413 height 15
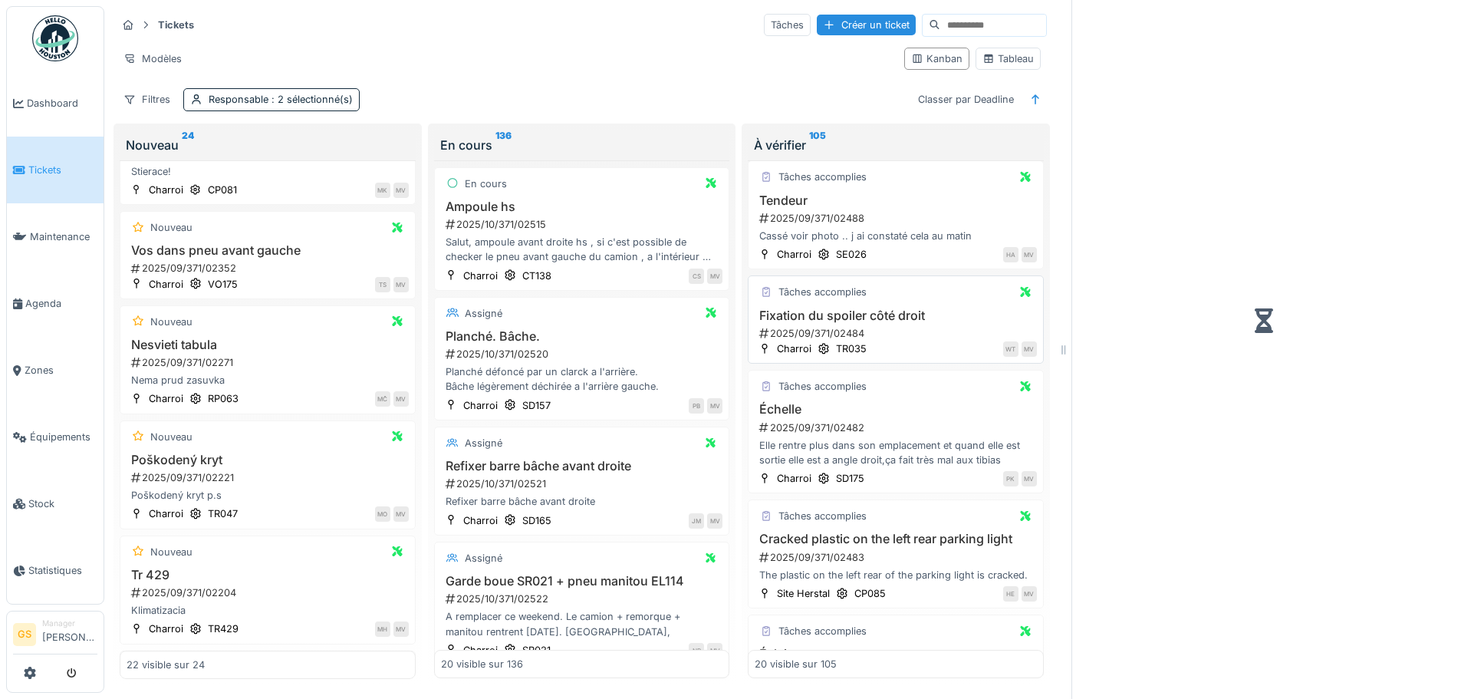
scroll to position [245, 0]
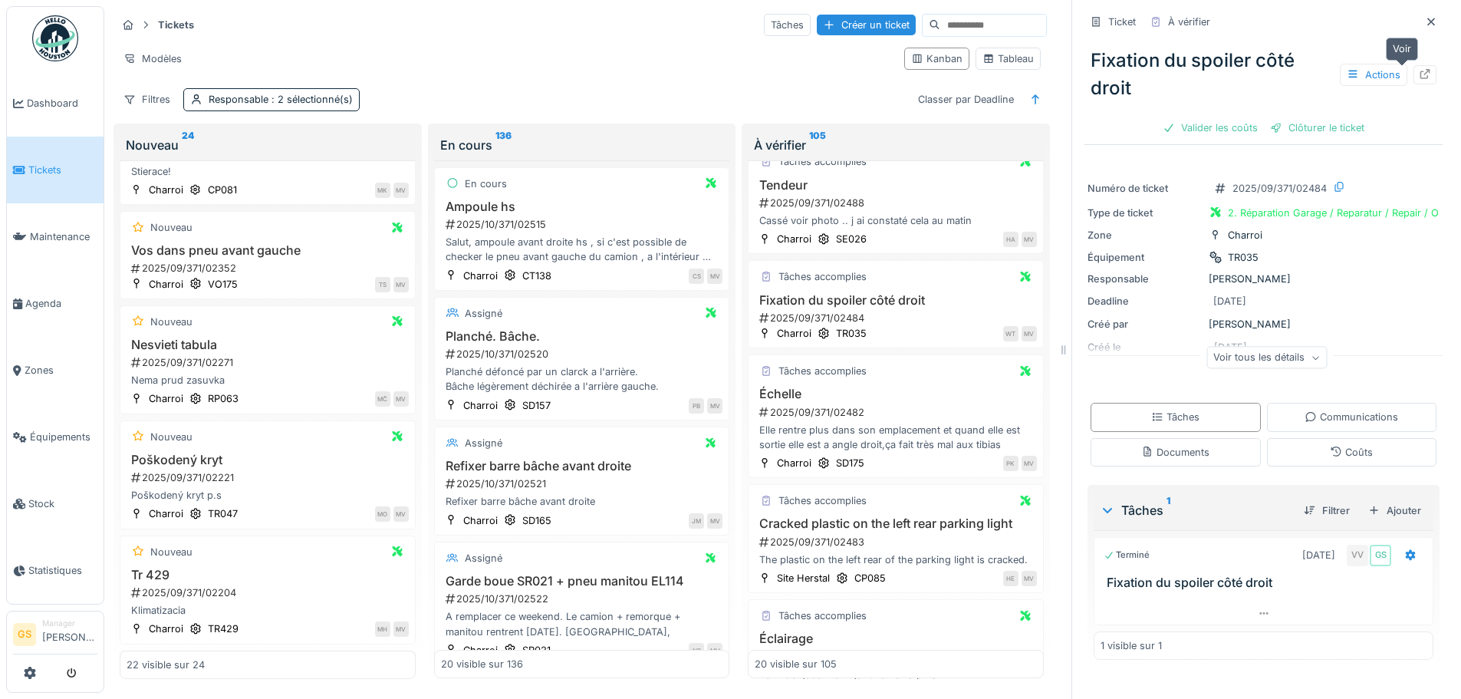
click at [1419, 72] on icon at bounding box center [1425, 74] width 12 height 10
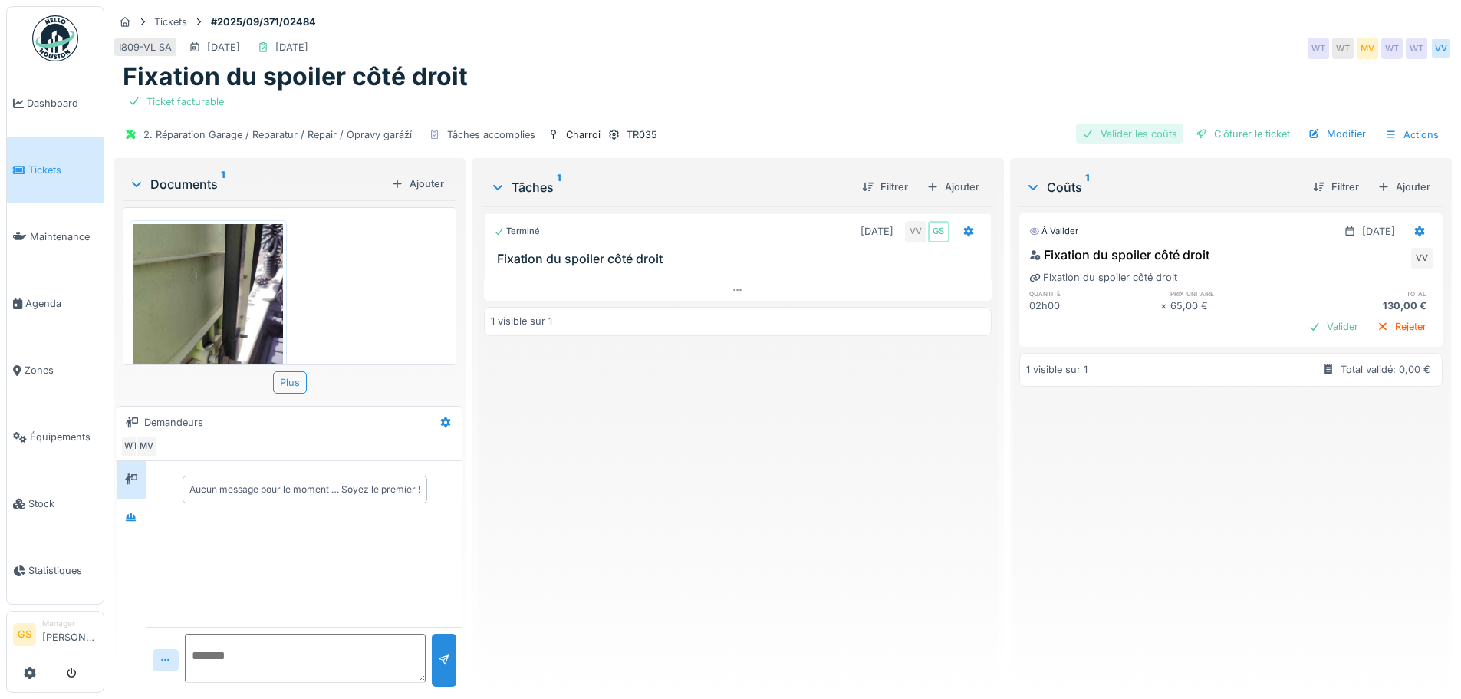
click at [1134, 131] on div "Valider les coûts" at bounding box center [1129, 133] width 107 height 21
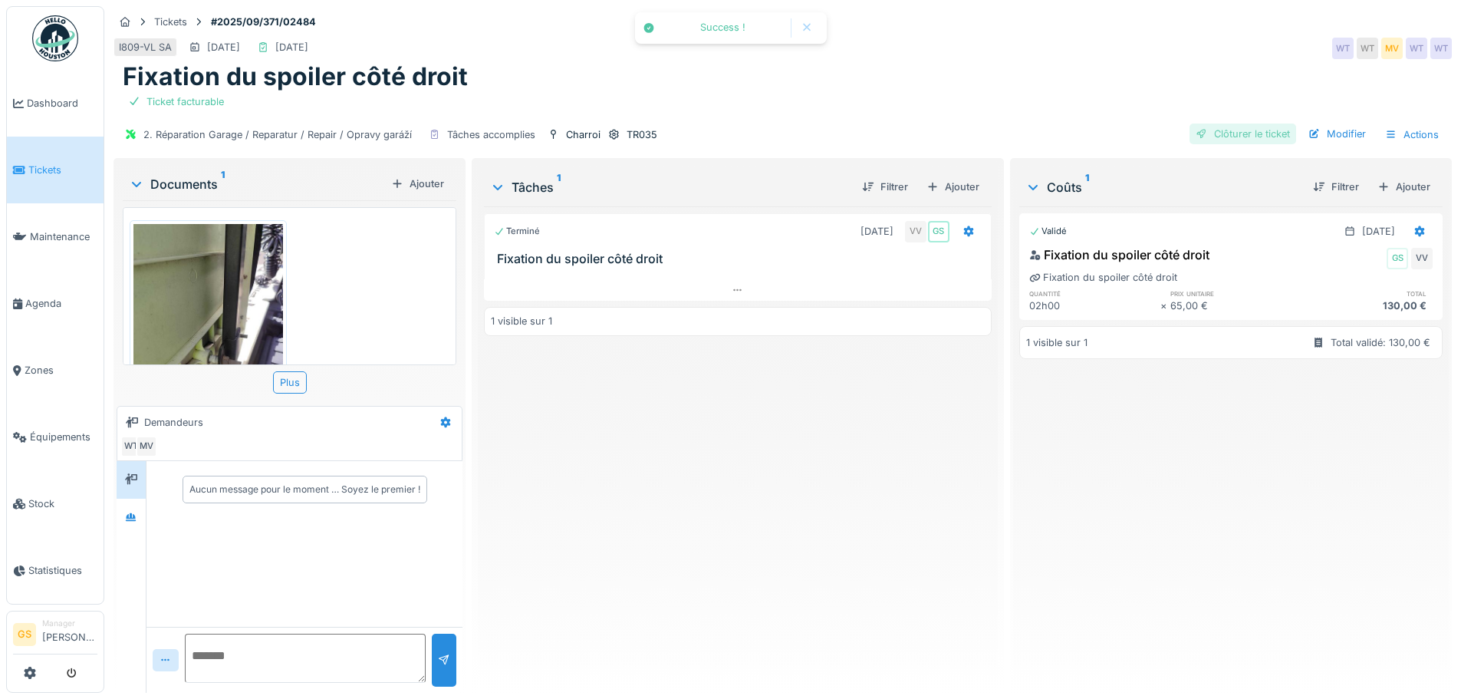
click at [1212, 130] on div "Clôturer le ticket" at bounding box center [1243, 133] width 107 height 21
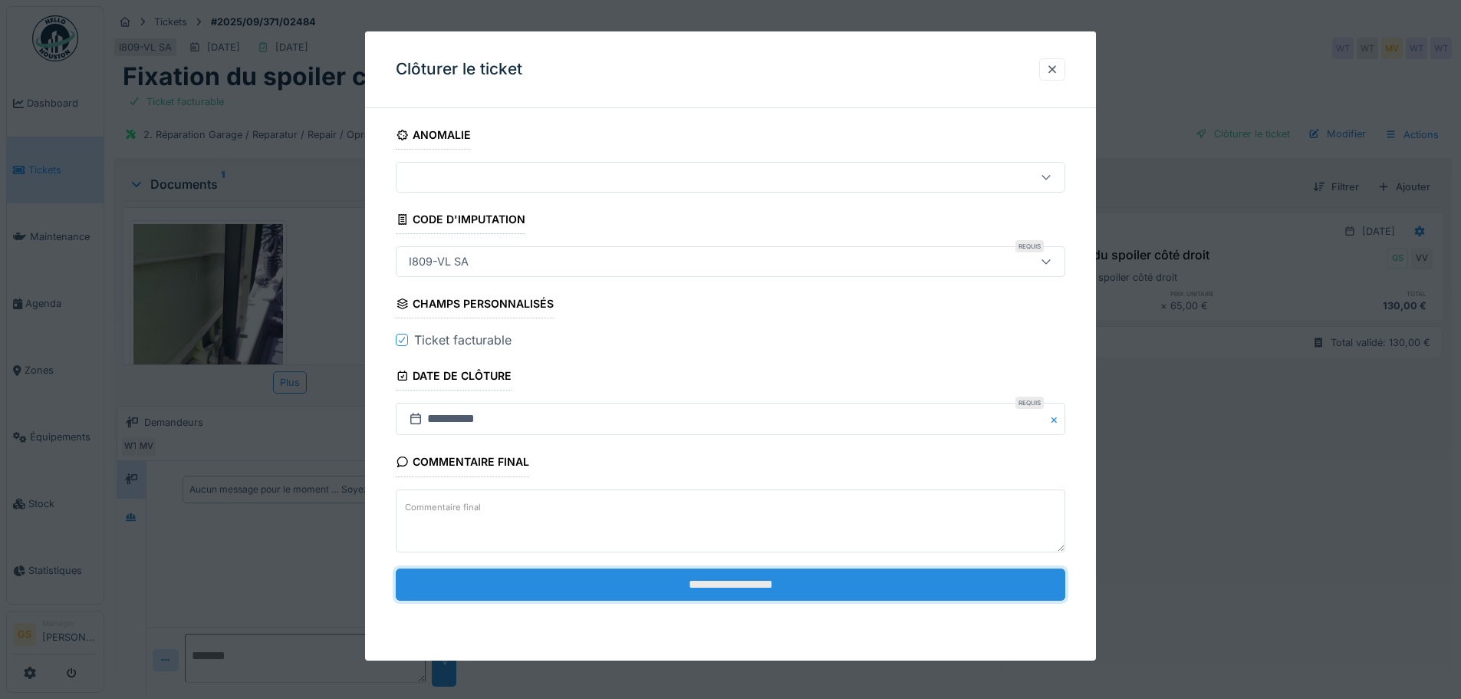
click at [691, 587] on input "**********" at bounding box center [731, 584] width 670 height 32
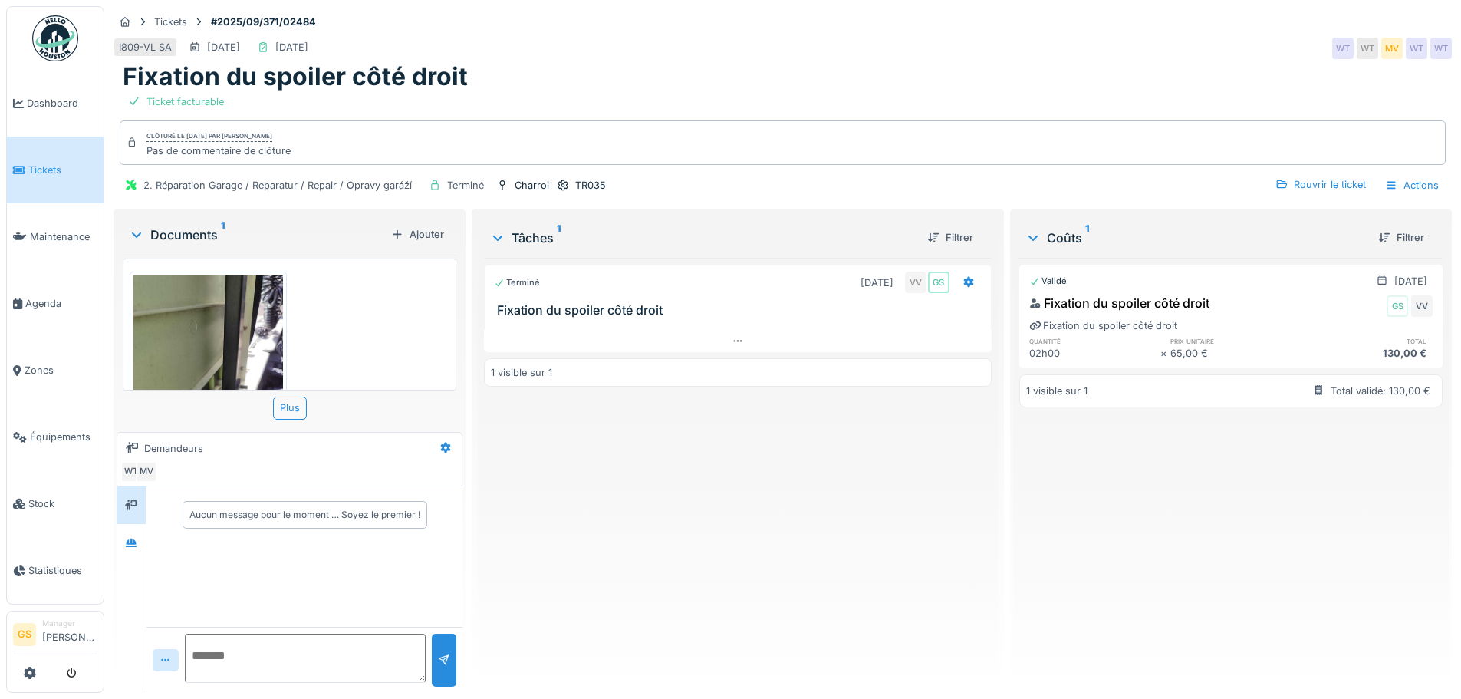
click at [33, 172] on span "Tickets" at bounding box center [62, 170] width 69 height 15
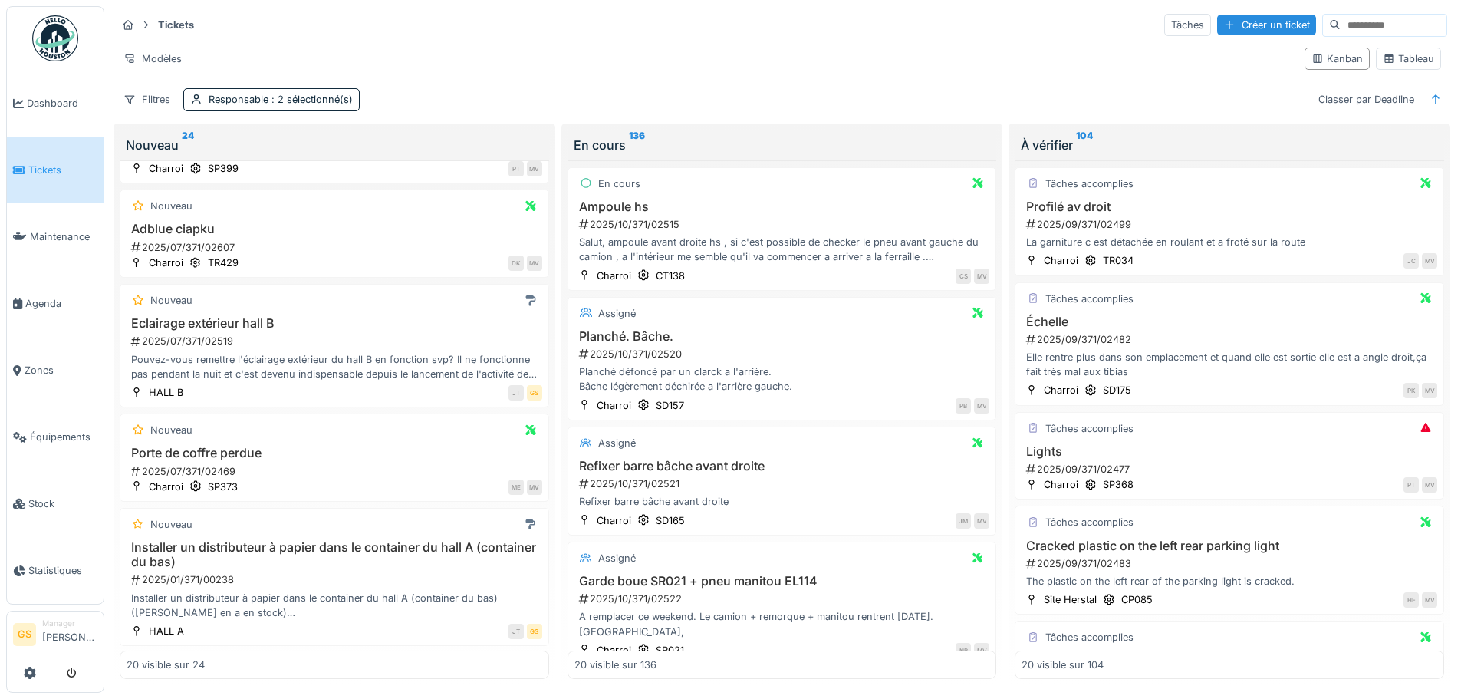
scroll to position [1687, 0]
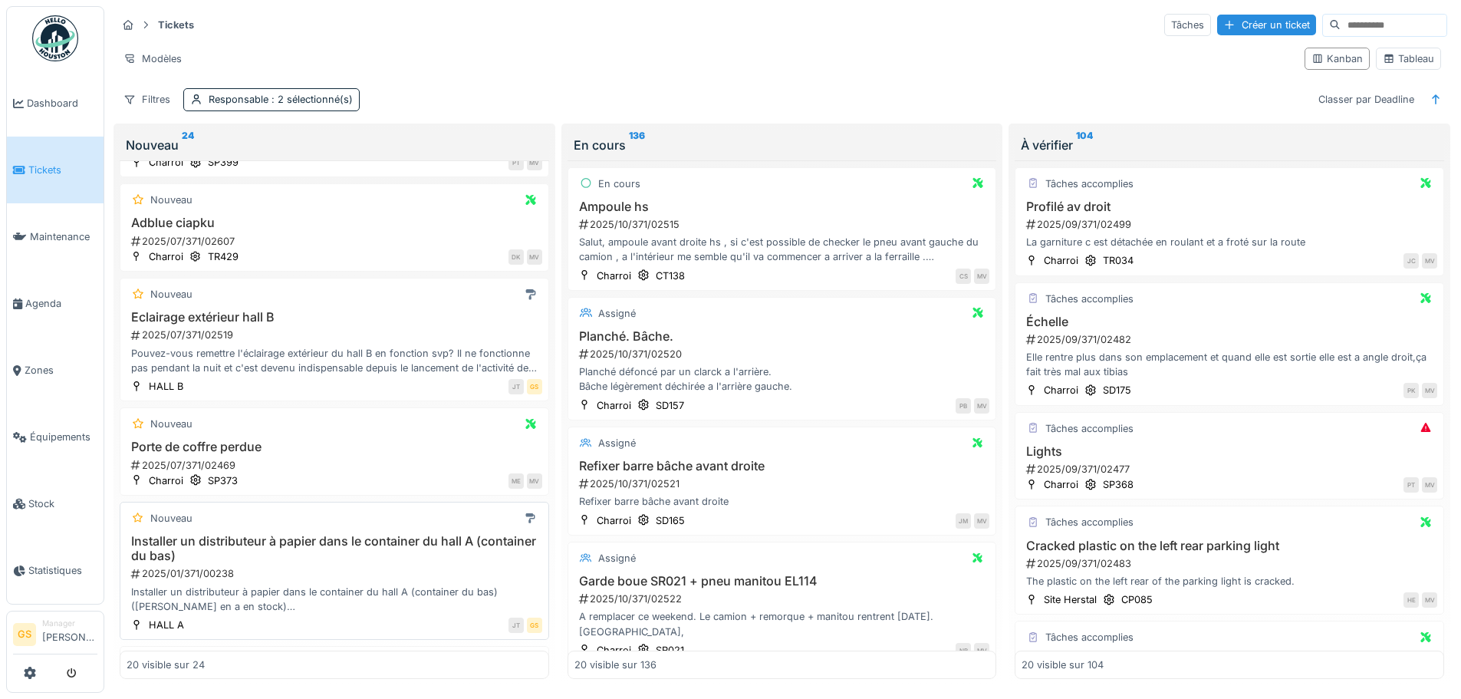
click at [193, 572] on div "2025/01/371/00238" at bounding box center [336, 573] width 413 height 15
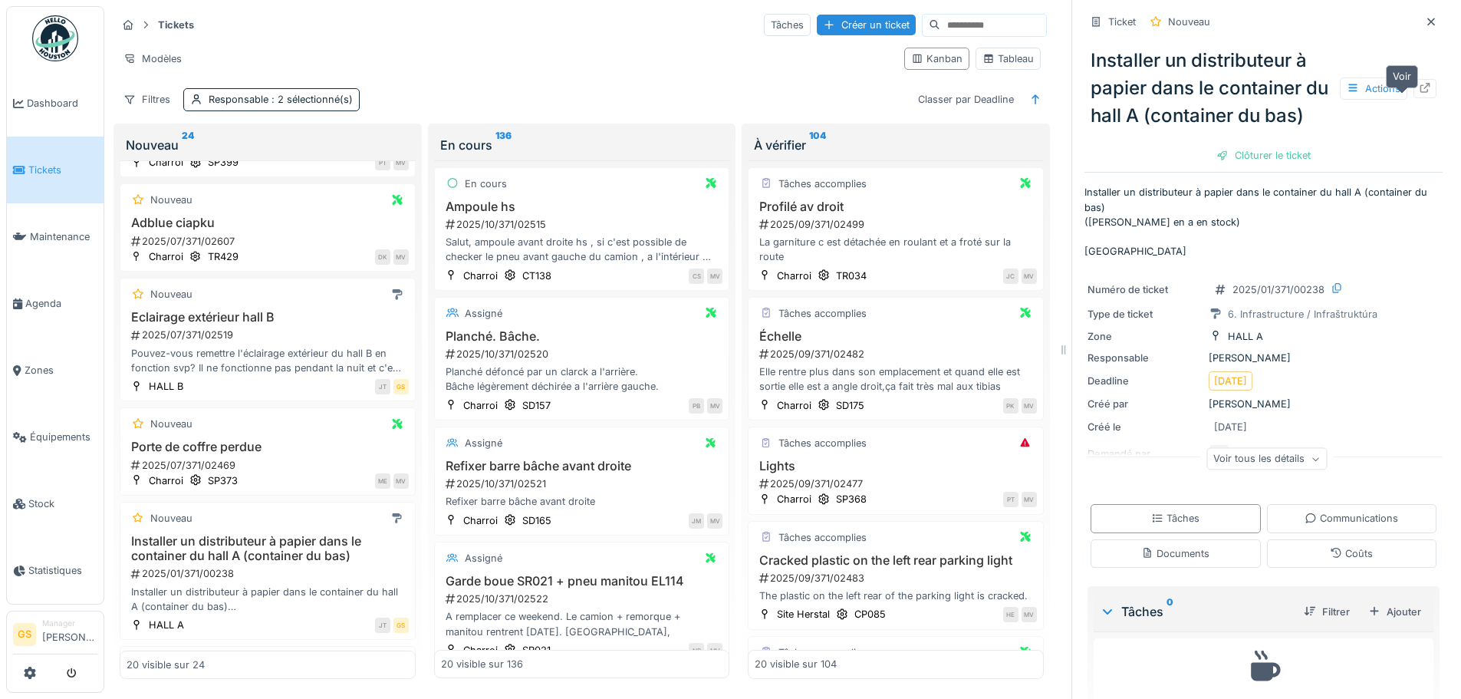
click at [1419, 93] on icon at bounding box center [1425, 88] width 12 height 10
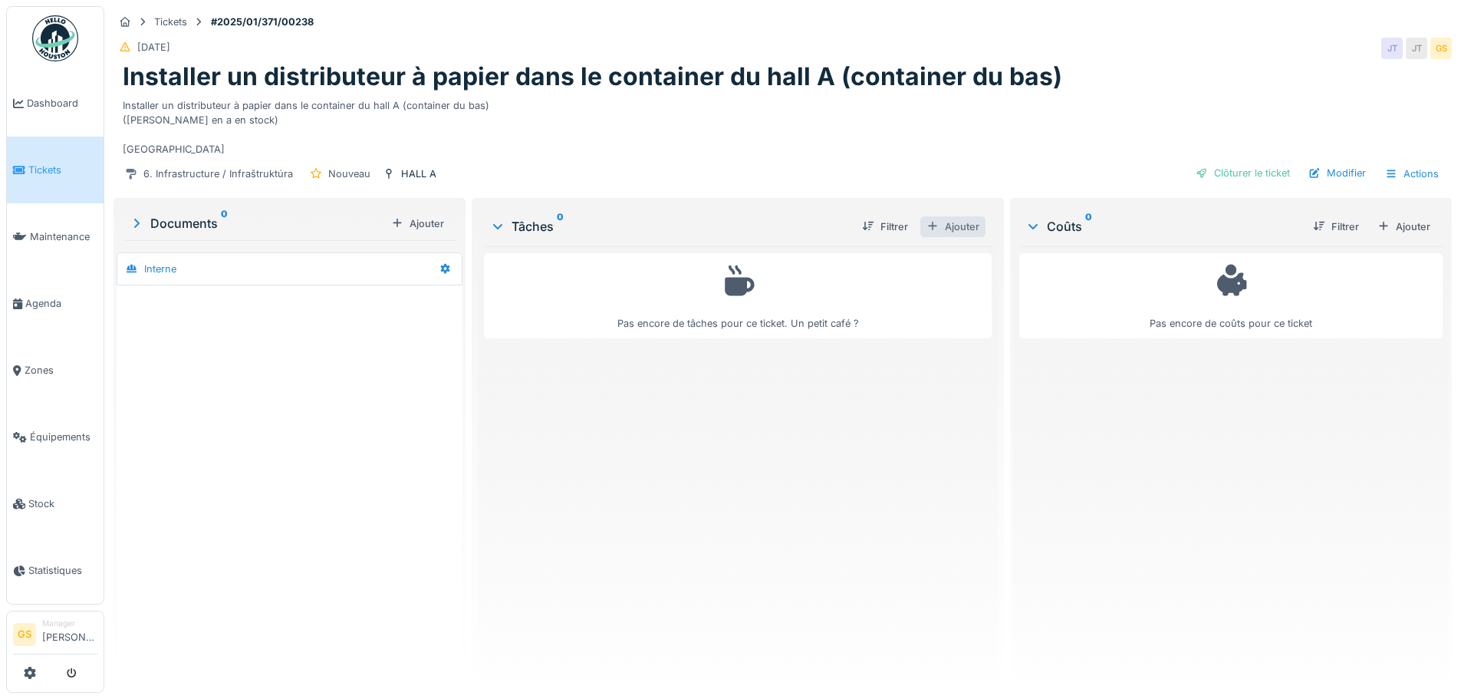
click at [961, 229] on div "Ajouter" at bounding box center [952, 226] width 65 height 21
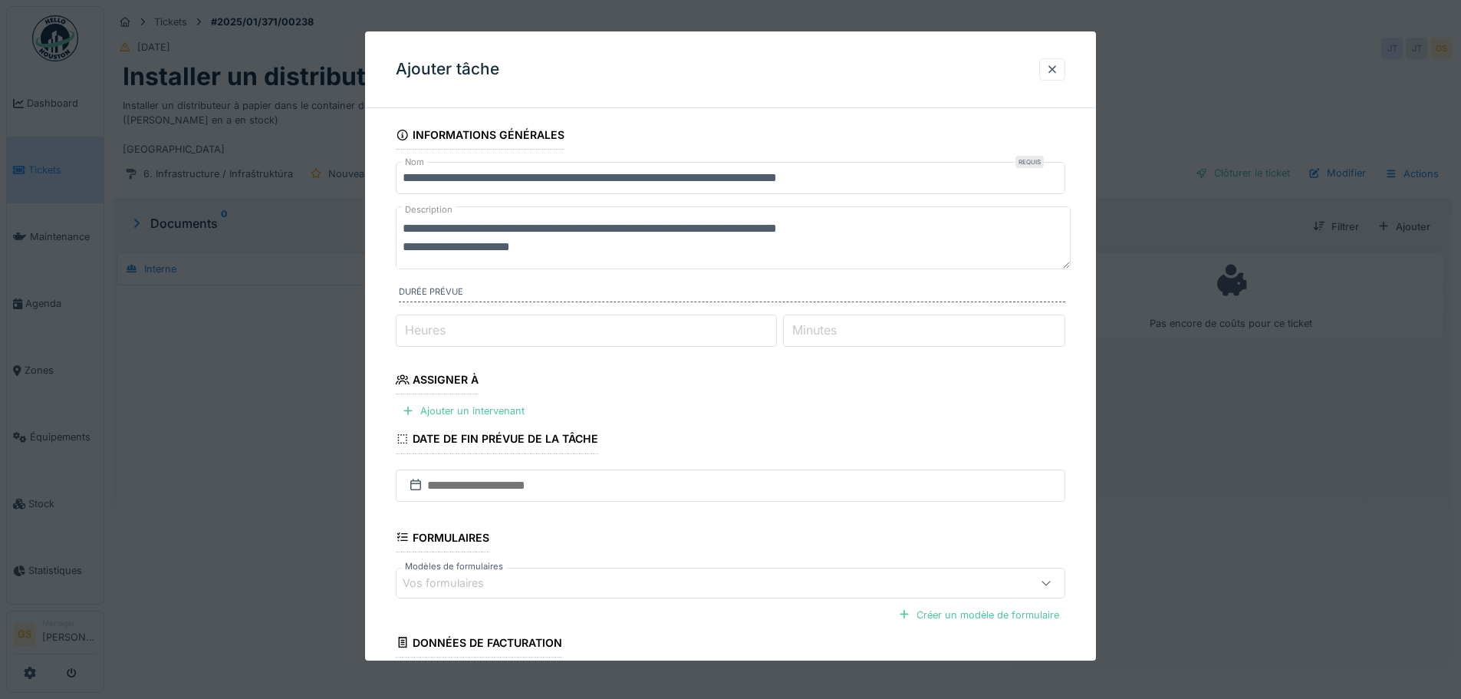
click at [442, 375] on div "Assigner à" at bounding box center [437, 381] width 83 height 26
click at [466, 406] on div "Ajouter un intervenant" at bounding box center [463, 410] width 135 height 21
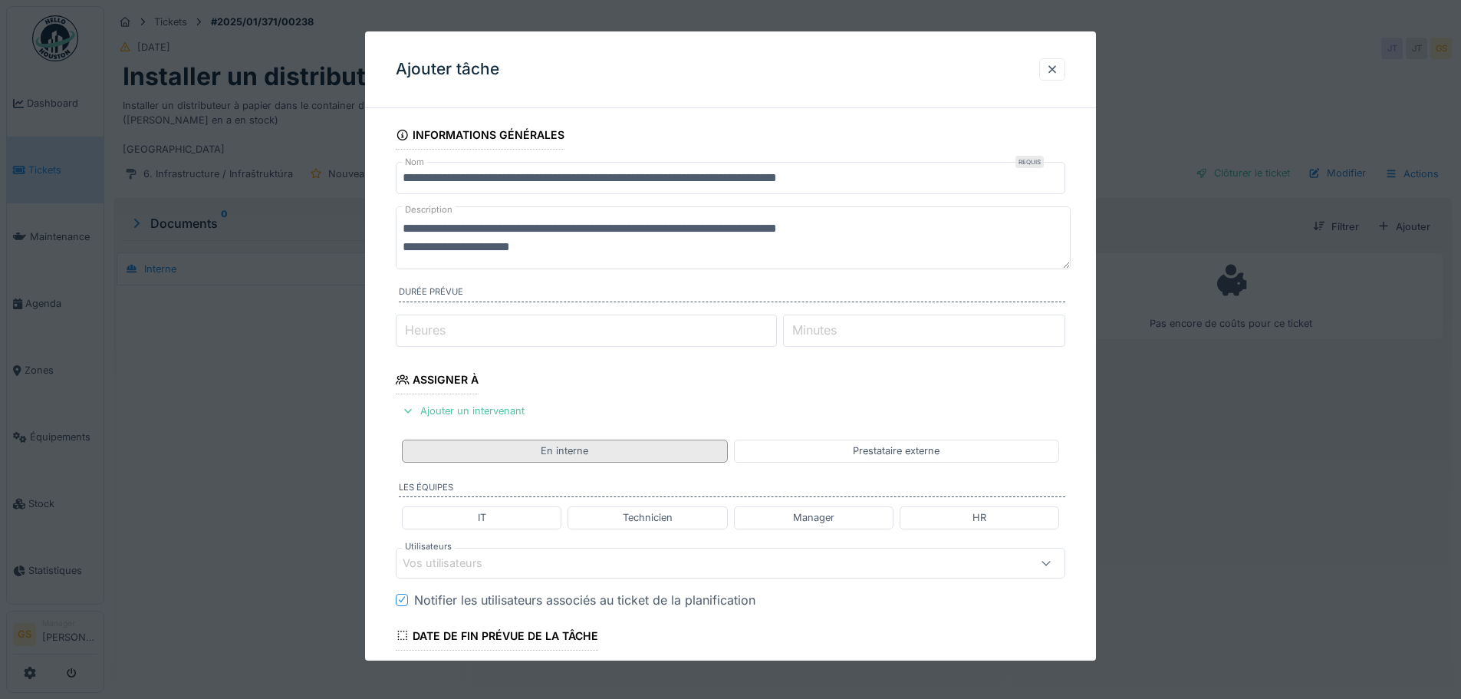
click at [663, 450] on div "En interne" at bounding box center [564, 450] width 325 height 22
click at [801, 516] on div "Manager" at bounding box center [813, 517] width 41 height 15
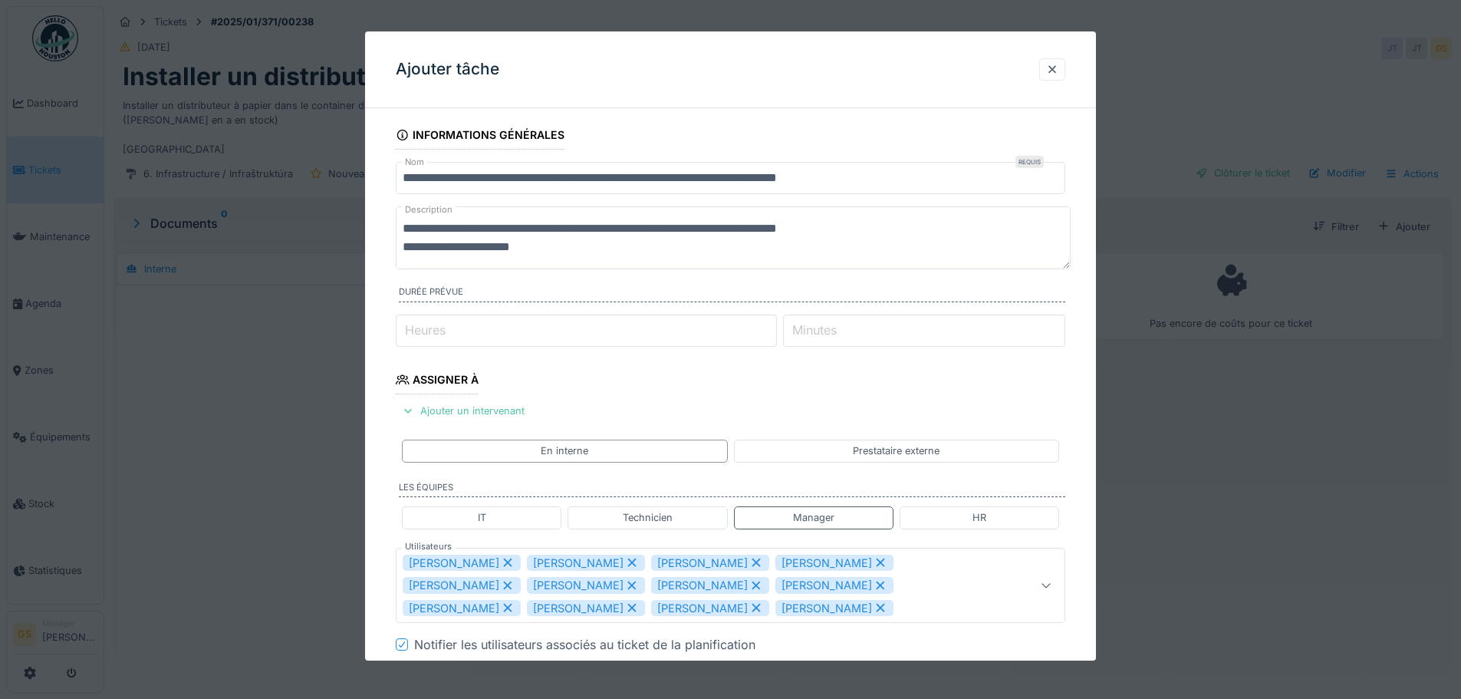
click at [564, 561] on div "[PERSON_NAME]" at bounding box center [586, 563] width 118 height 17
click at [566, 562] on div "[PERSON_NAME]" at bounding box center [586, 563] width 118 height 17
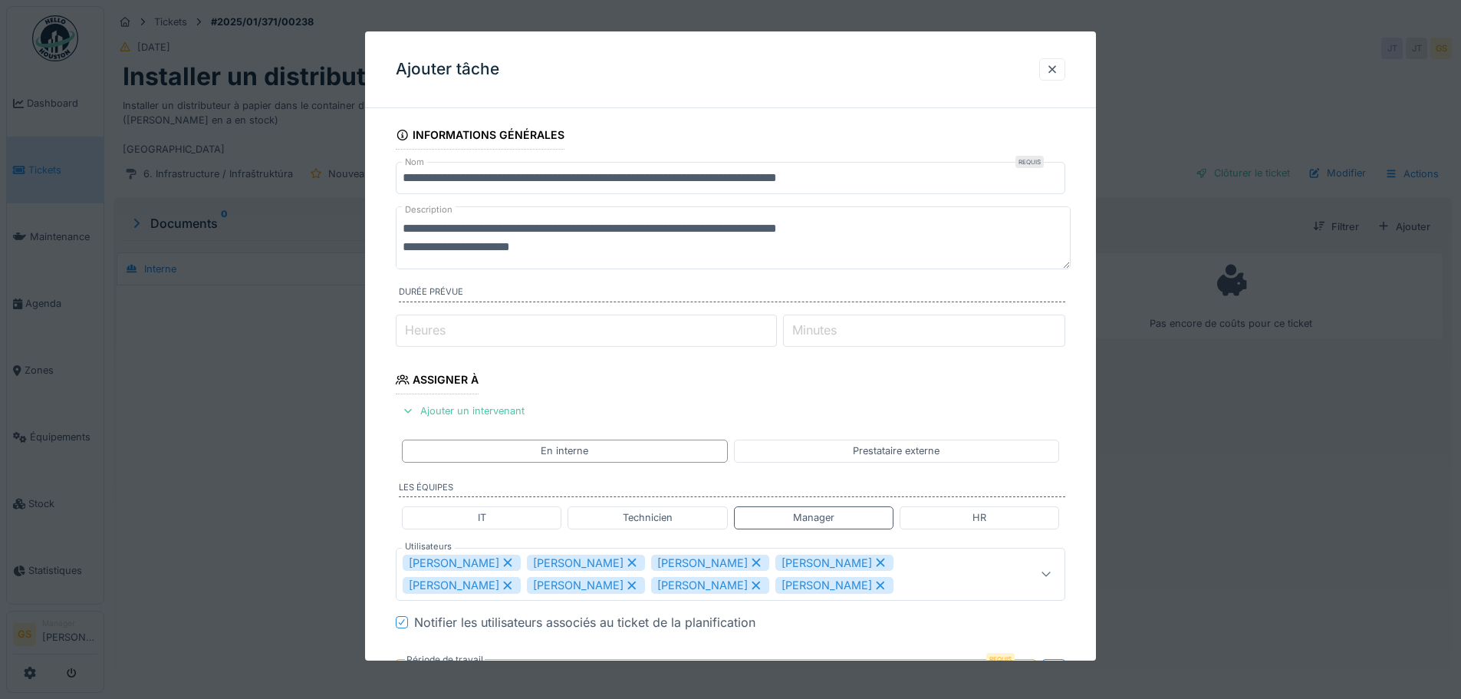
click at [566, 562] on div "[PERSON_NAME]" at bounding box center [586, 563] width 118 height 17
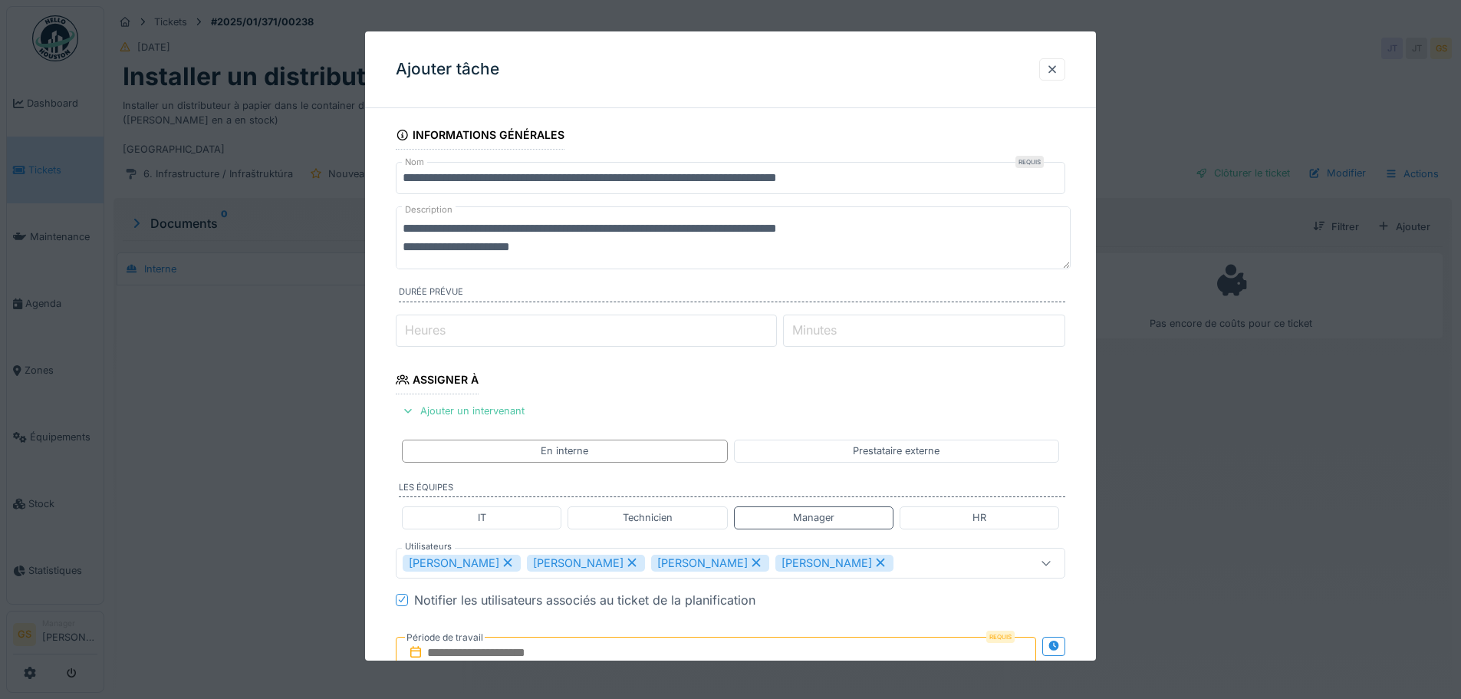
click at [566, 562] on div "[PERSON_NAME]" at bounding box center [586, 563] width 118 height 17
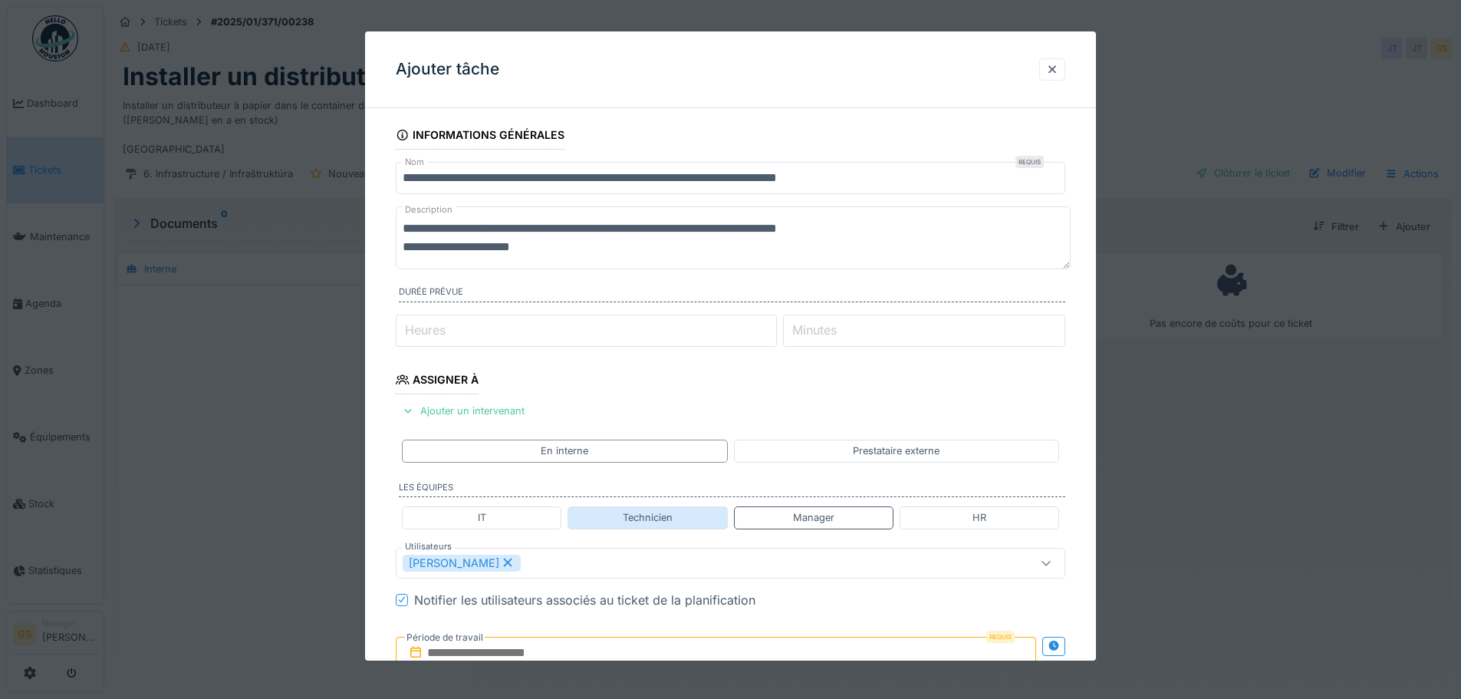
click at [644, 520] on div "Technicien" at bounding box center [648, 517] width 50 height 15
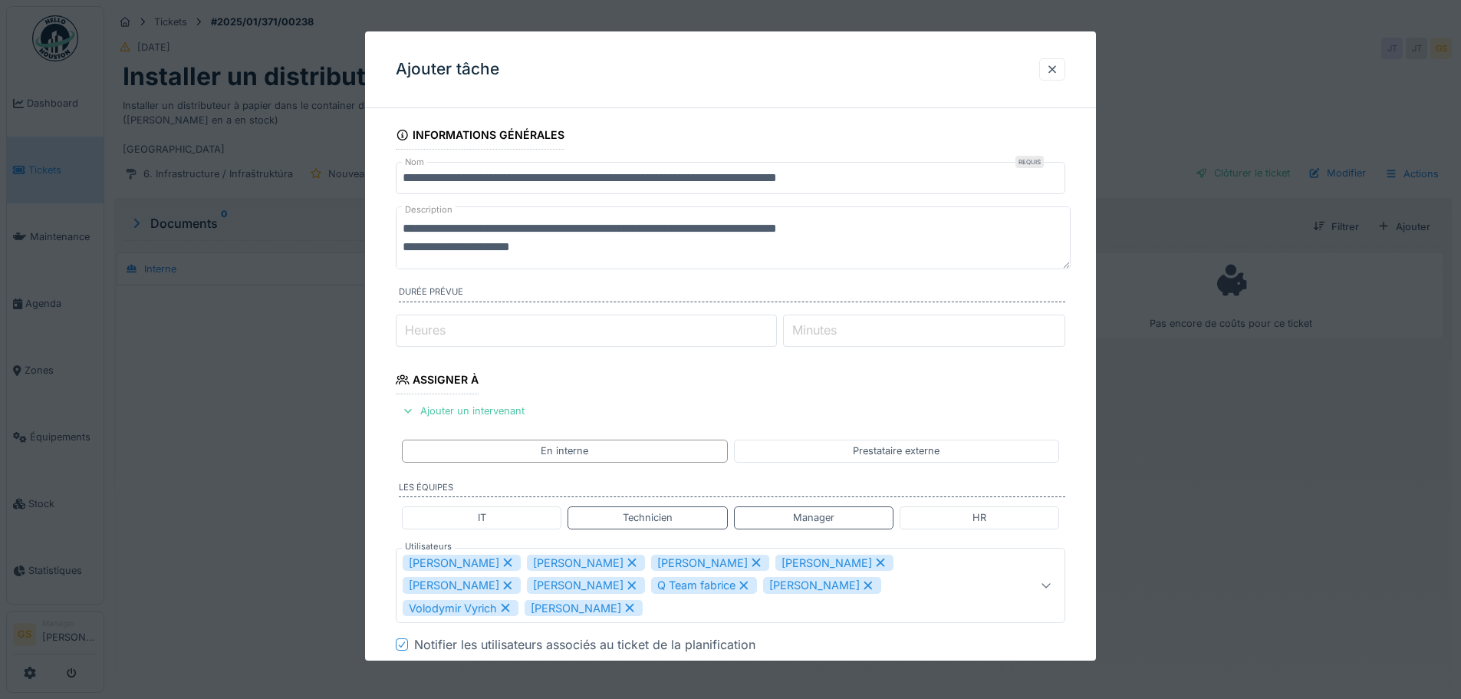
click at [652, 563] on div "[PERSON_NAME]" at bounding box center [710, 563] width 118 height 17
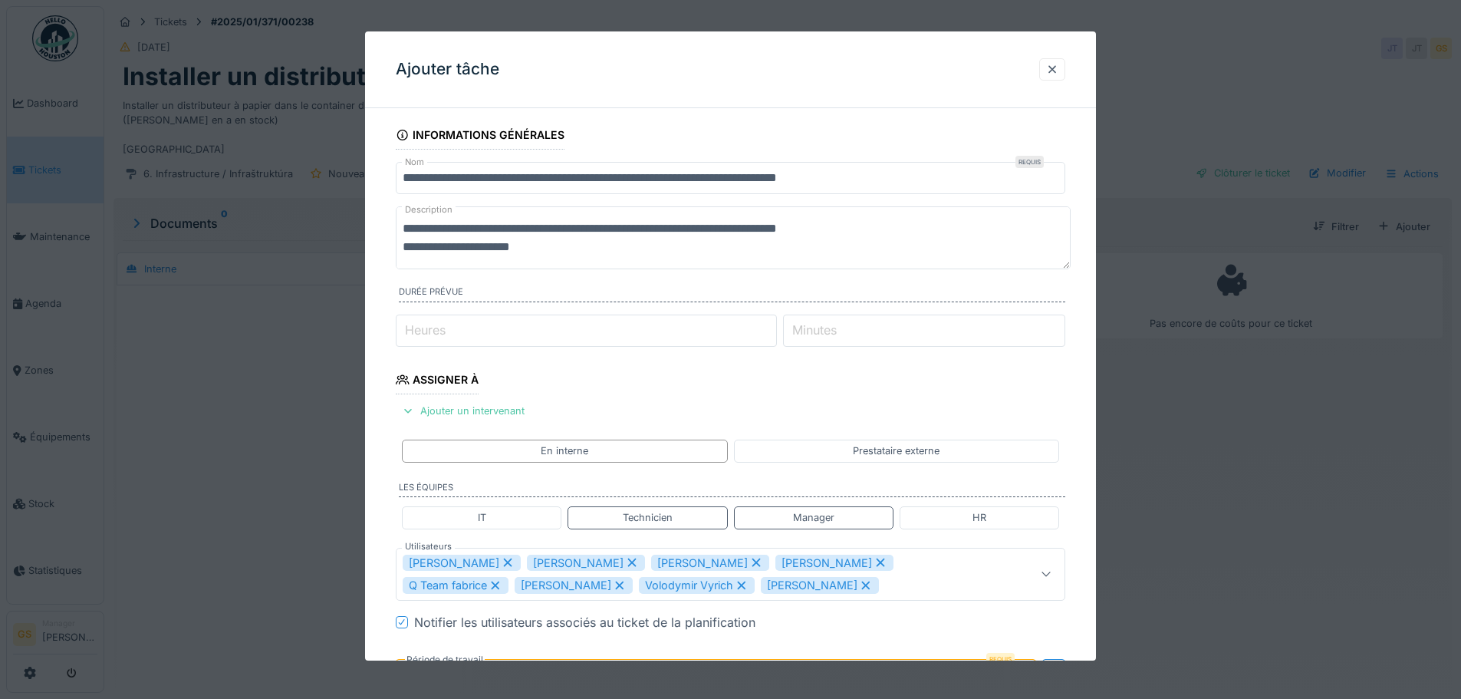
click at [652, 563] on div "[PERSON_NAME]" at bounding box center [710, 563] width 118 height 17
click at [652, 563] on div "Q Team fabrice" at bounding box center [704, 563] width 106 height 17
click at [652, 563] on div "[PERSON_NAME]" at bounding box center [710, 563] width 118 height 17
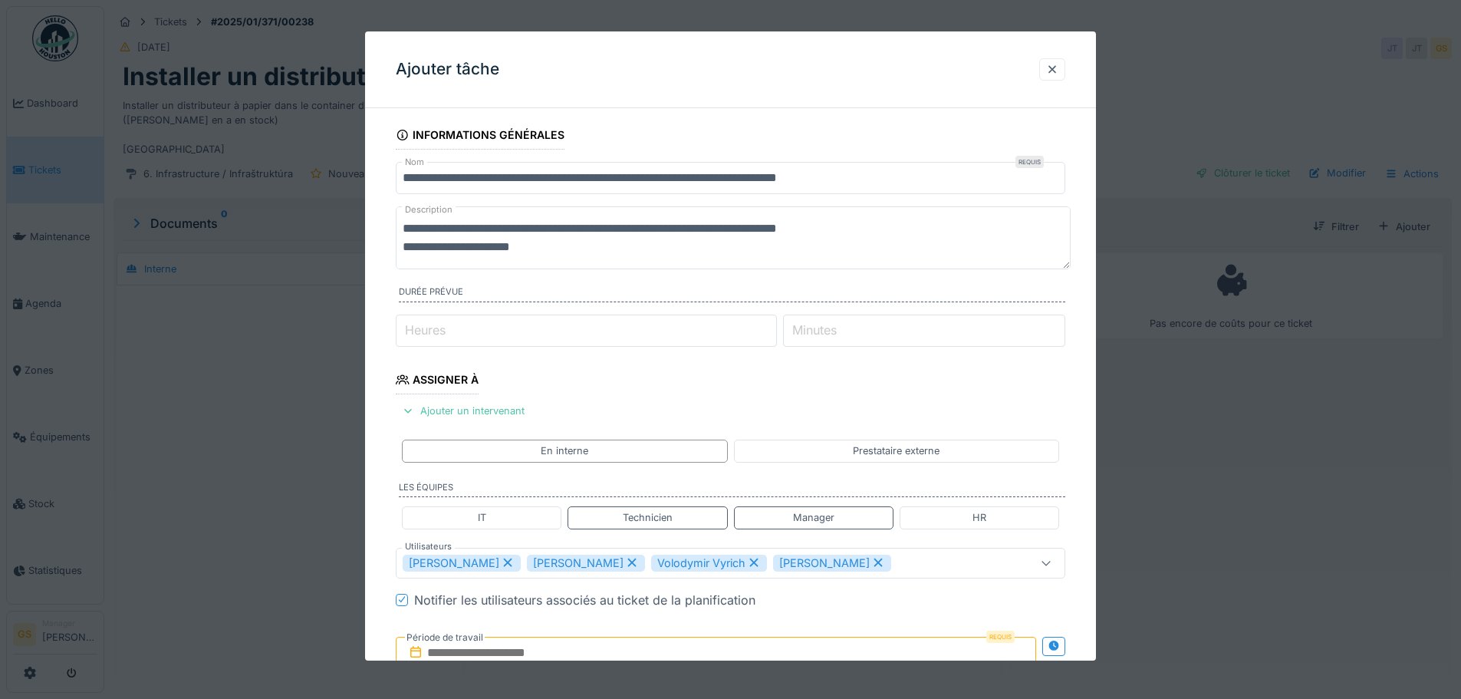
click at [653, 564] on div "Volodymir Vyrich" at bounding box center [709, 563] width 116 height 17
click at [652, 564] on div "[PERSON_NAME]" at bounding box center [710, 563] width 118 height 17
type input "*********"
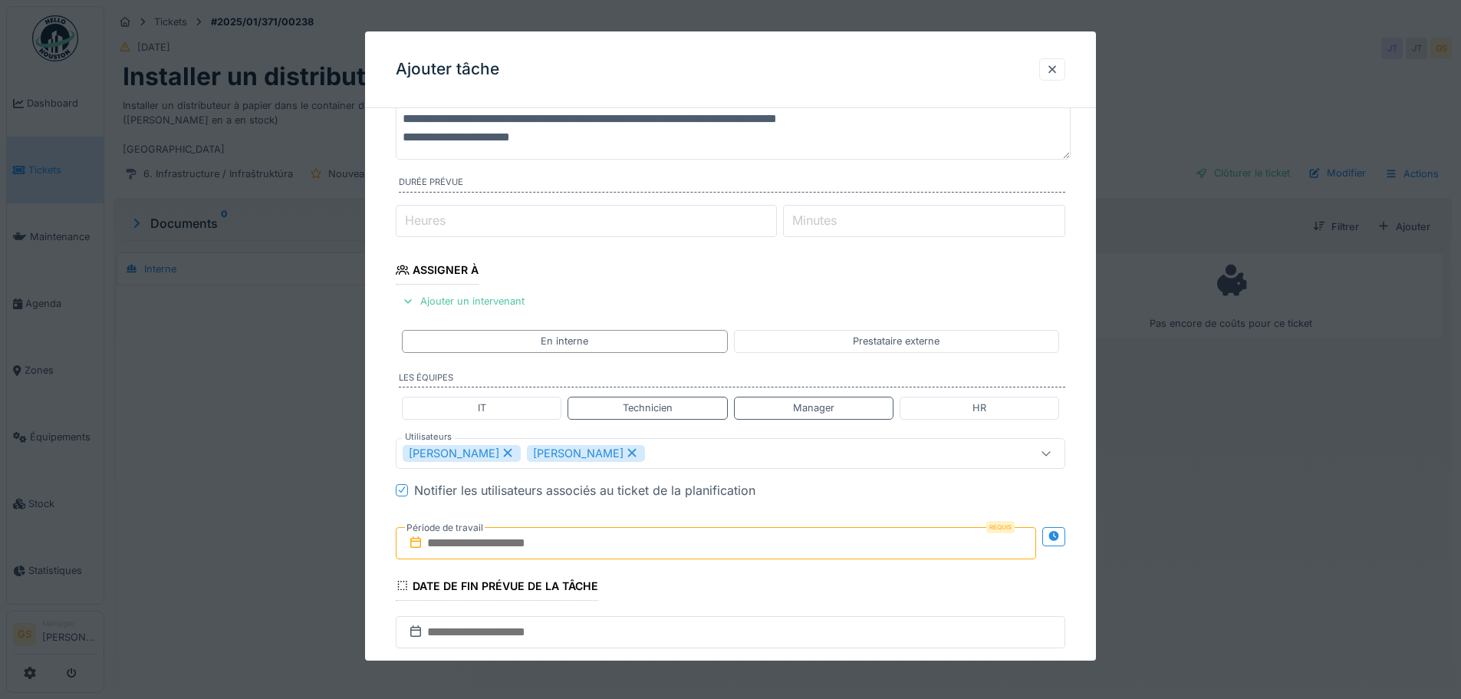
scroll to position [153, 0]
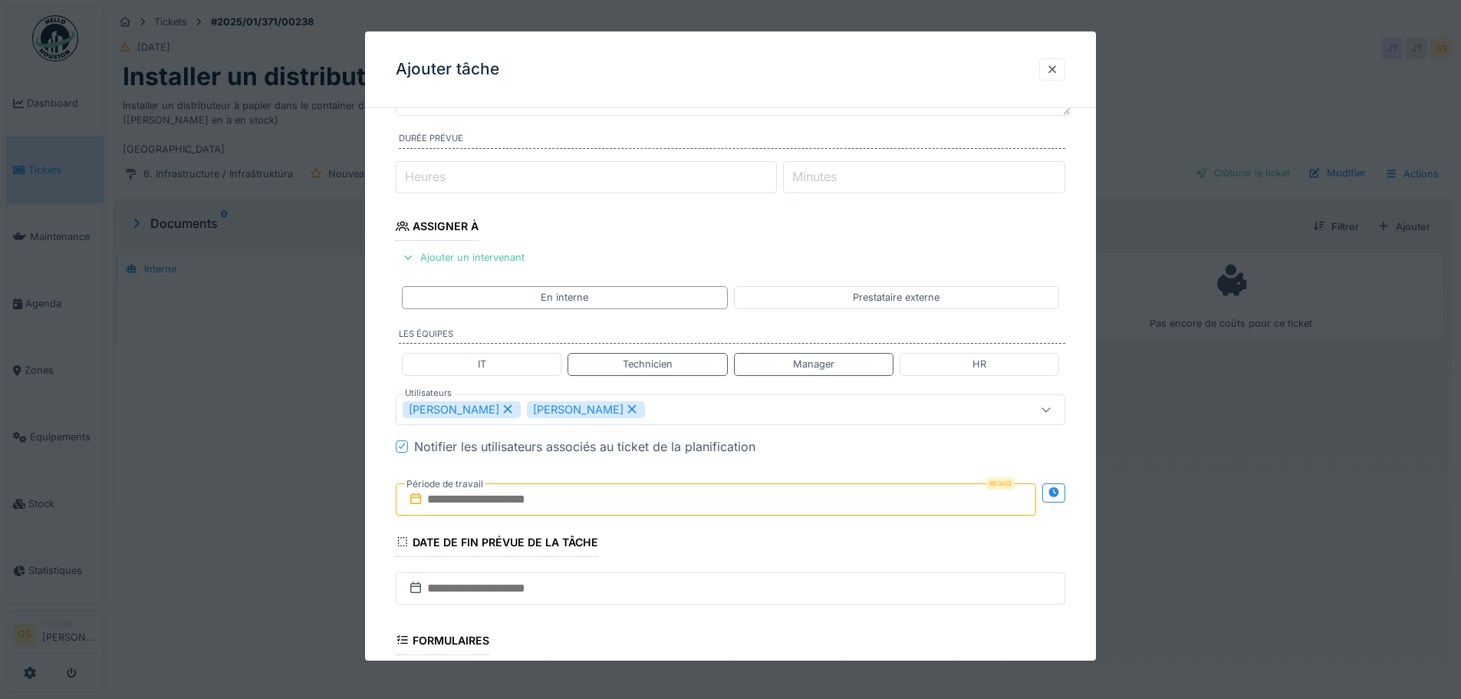
click at [448, 496] on input "text" at bounding box center [716, 499] width 640 height 32
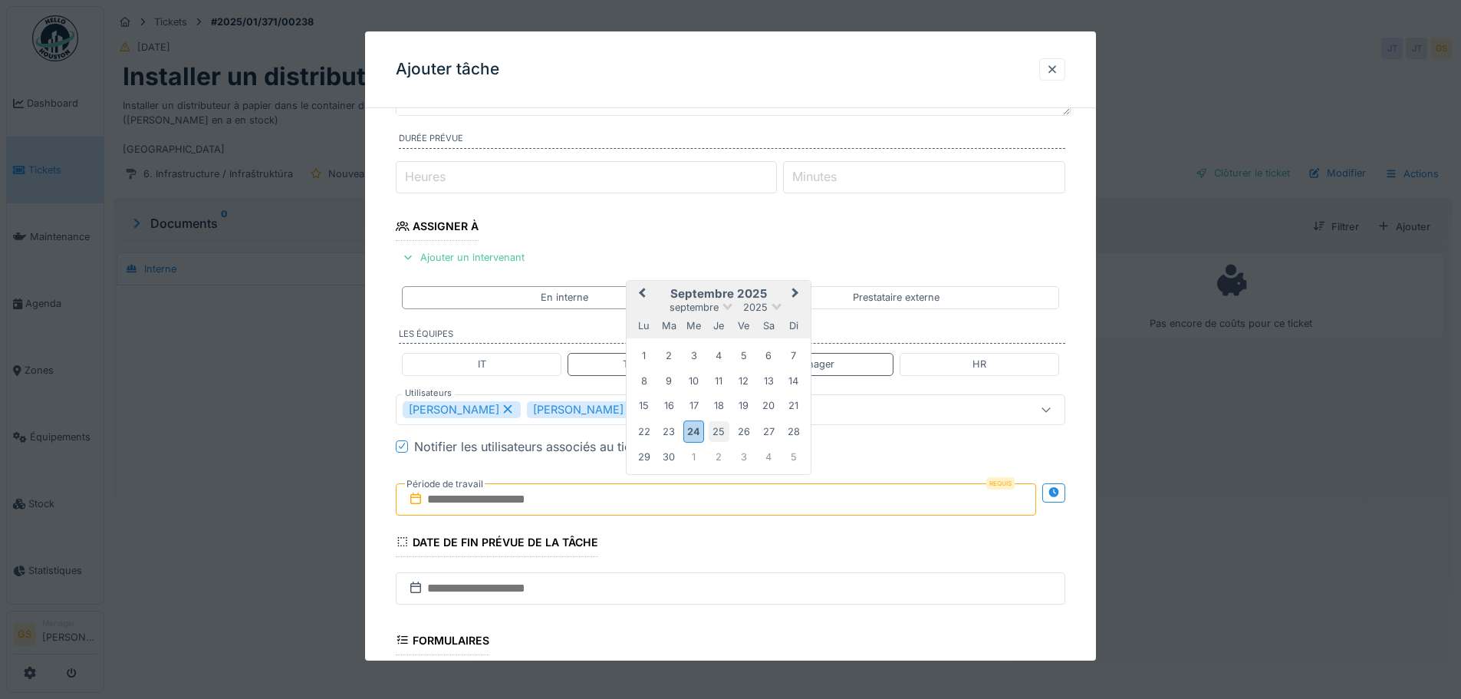
click at [719, 431] on div "25" at bounding box center [719, 431] width 21 height 21
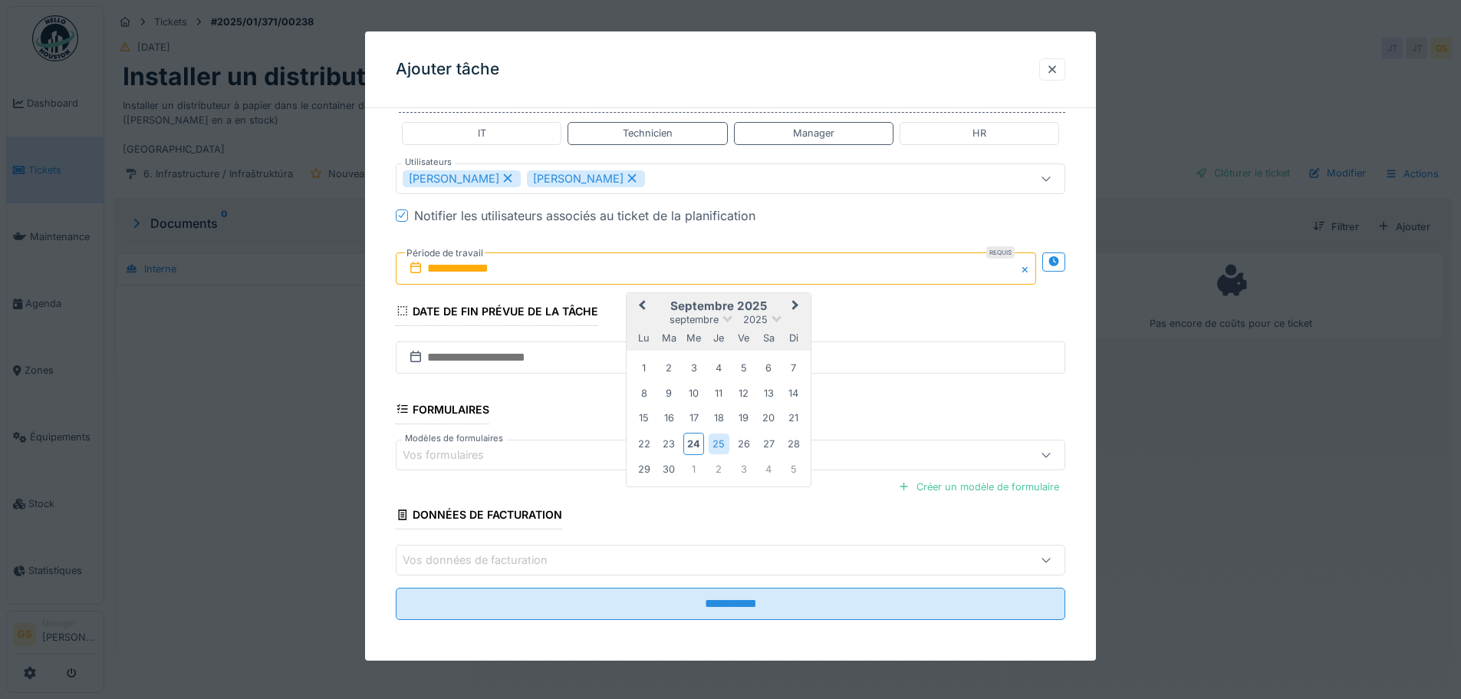
scroll to position [387, 0]
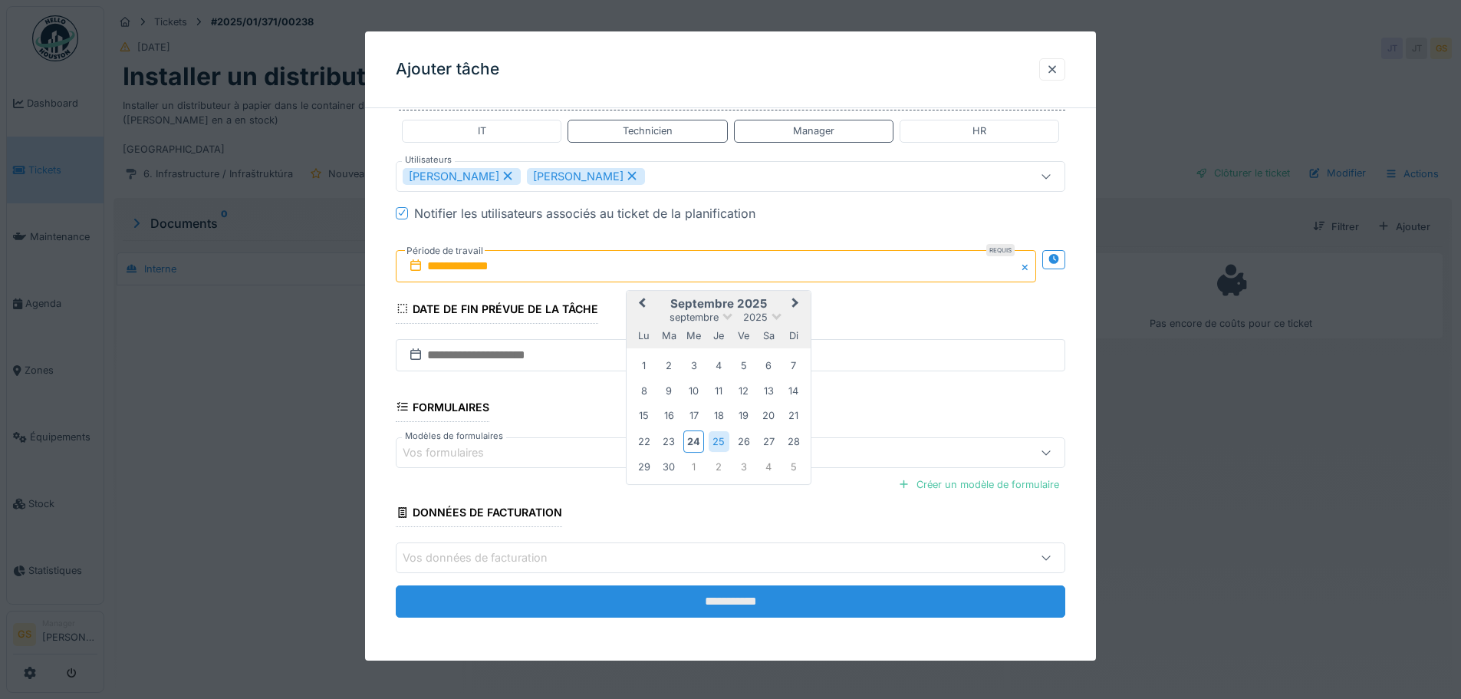
click at [634, 600] on input "**********" at bounding box center [731, 601] width 670 height 32
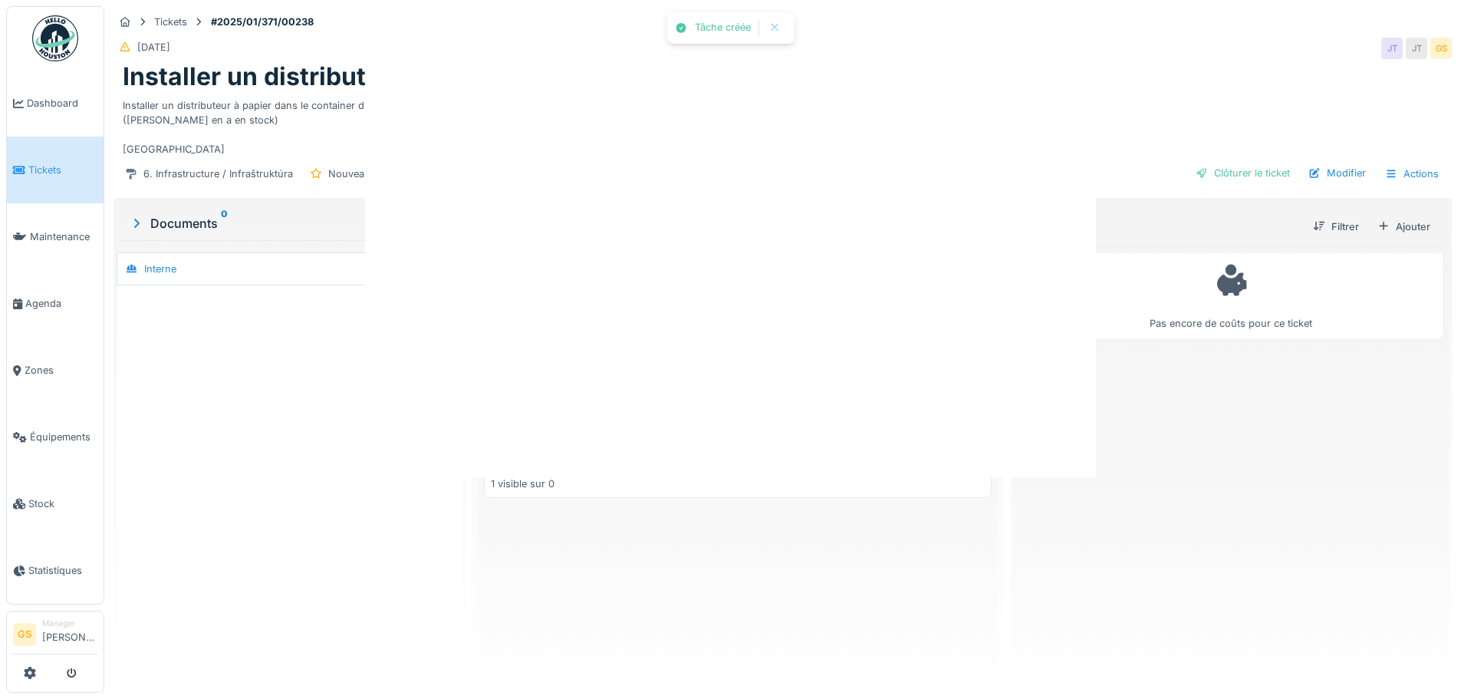
scroll to position [0, 0]
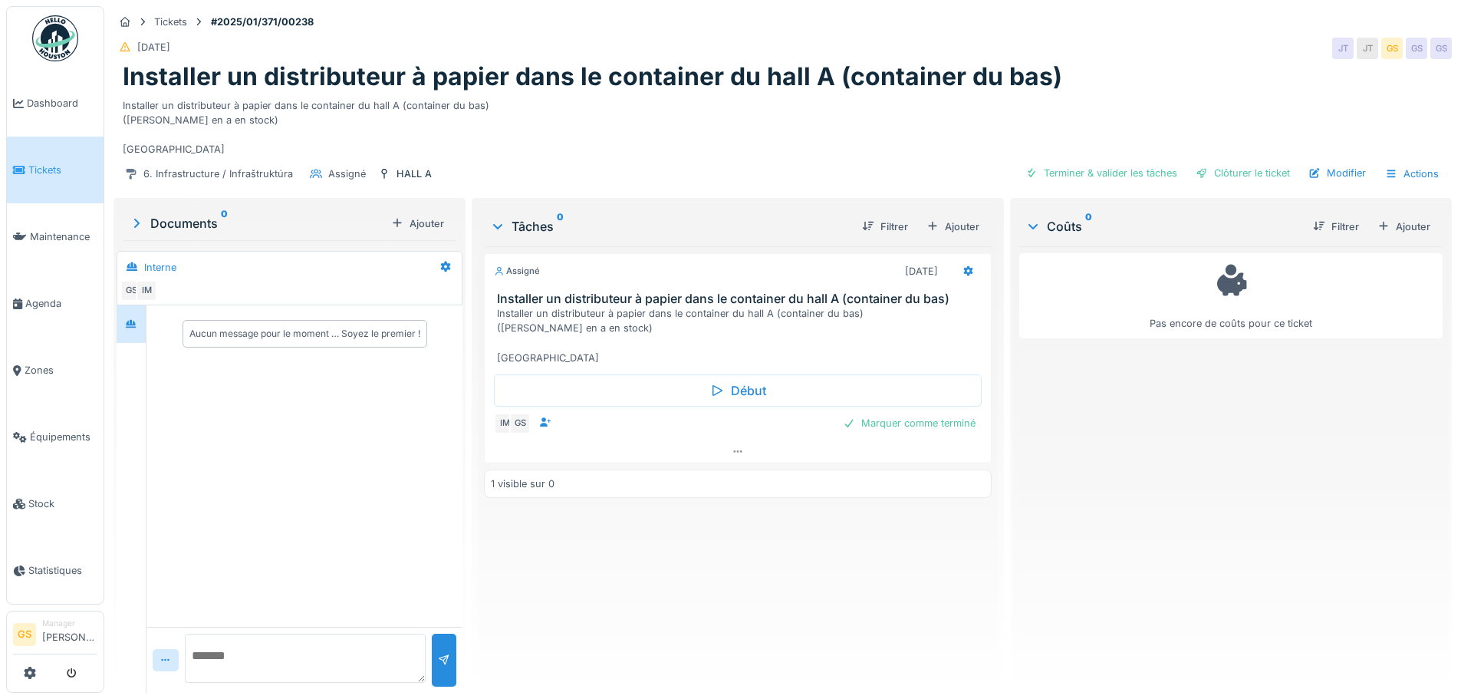
click at [43, 167] on span "Tickets" at bounding box center [62, 170] width 69 height 15
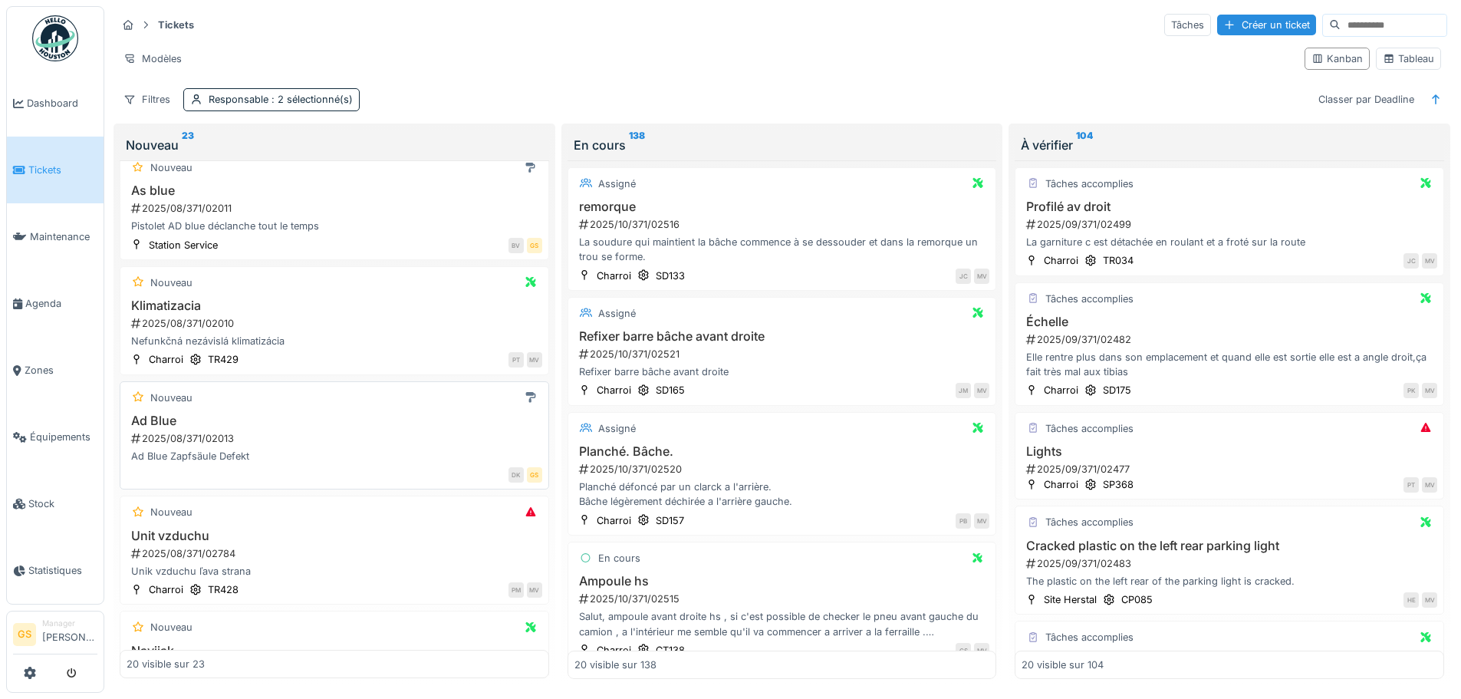
scroll to position [1151, 0]
